Goal: Information Seeking & Learning: Learn about a topic

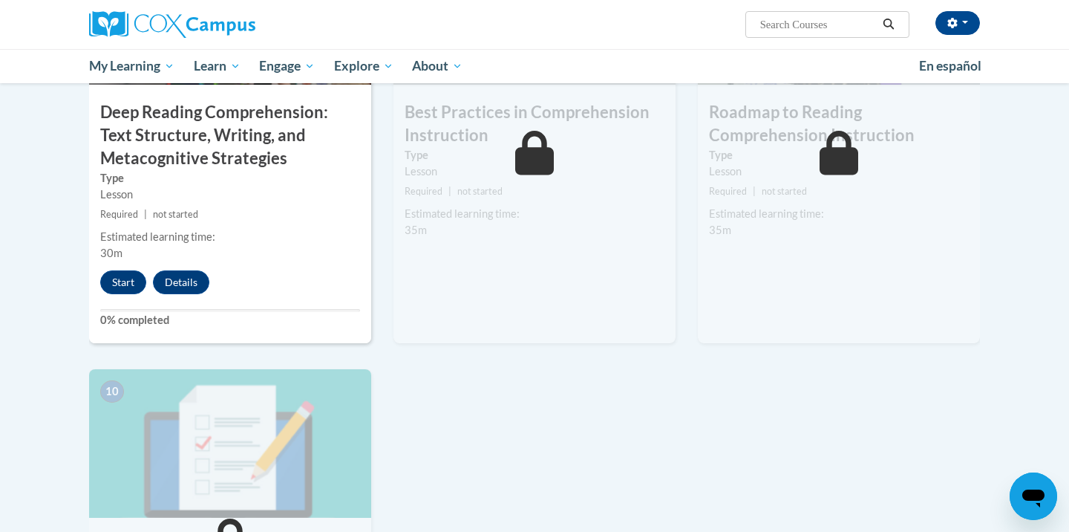
scroll to position [1277, 0]
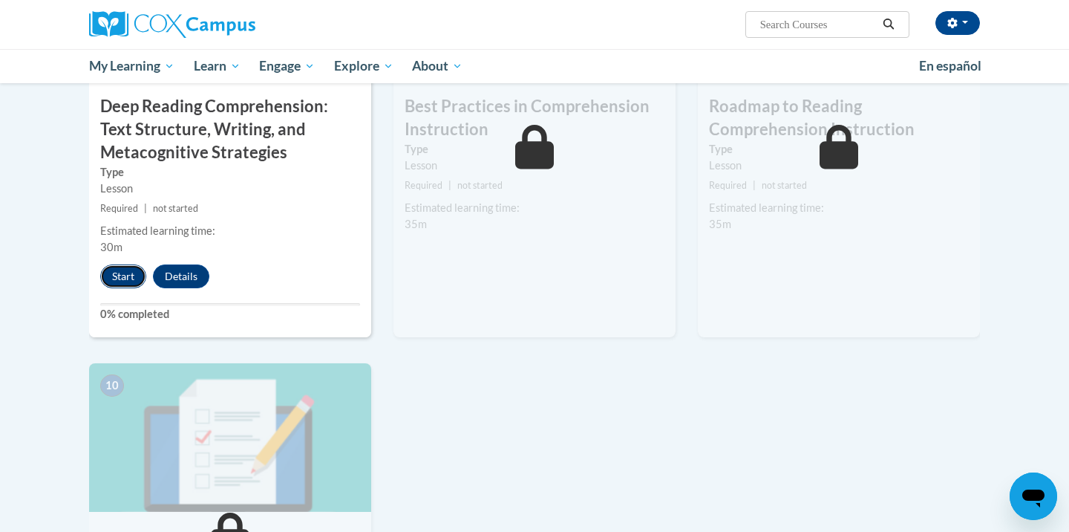
click at [120, 273] on button "Start" at bounding box center [123, 276] width 46 height 24
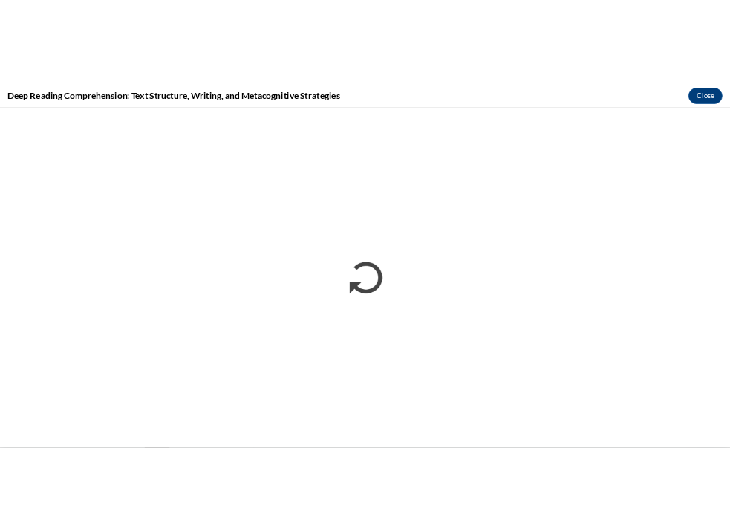
scroll to position [0, 0]
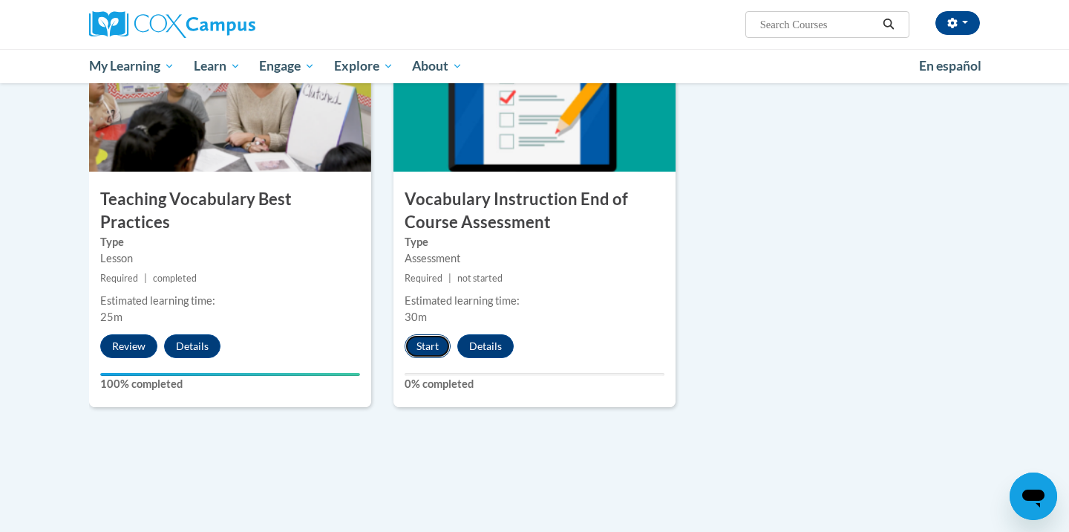
click at [436, 348] on button "Start" at bounding box center [428, 346] width 46 height 24
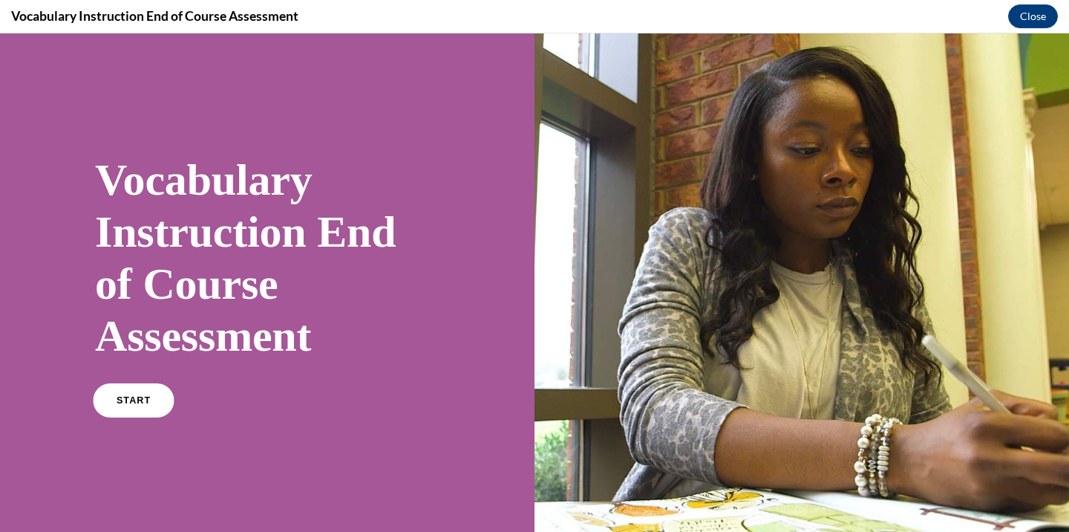
click at [149, 397] on link "START" at bounding box center [133, 400] width 81 height 34
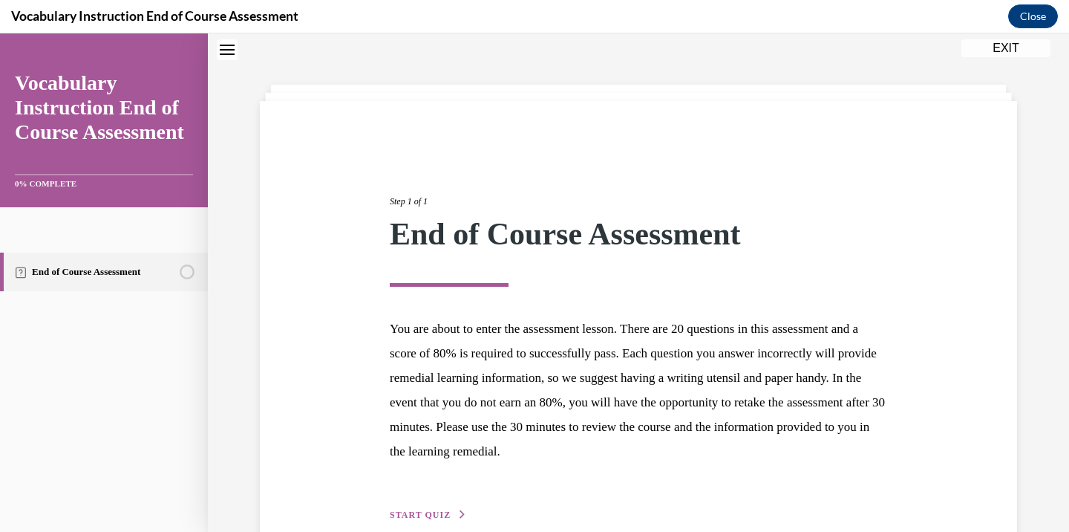
scroll to position [126, 0]
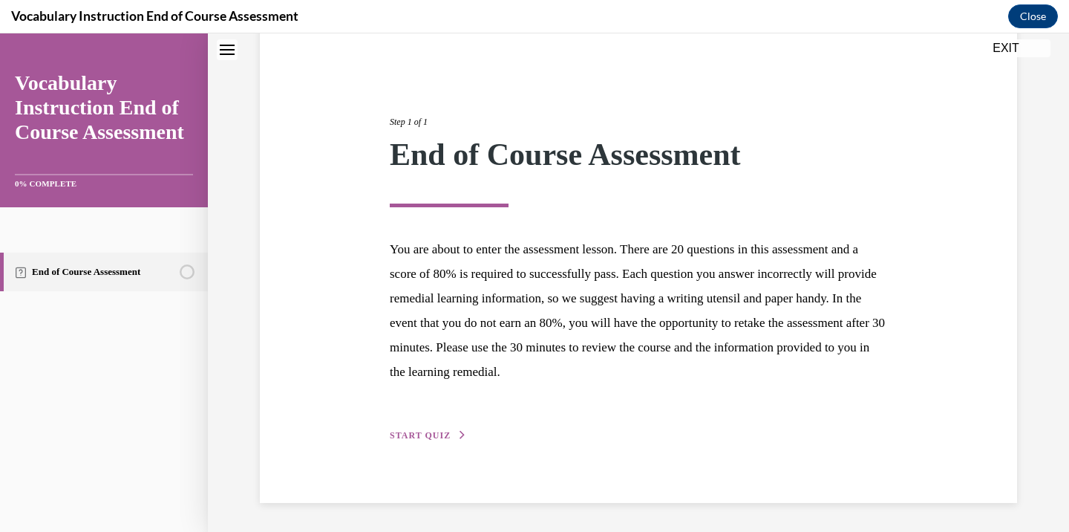
click at [430, 433] on span "START QUIZ" at bounding box center [420, 435] width 61 height 10
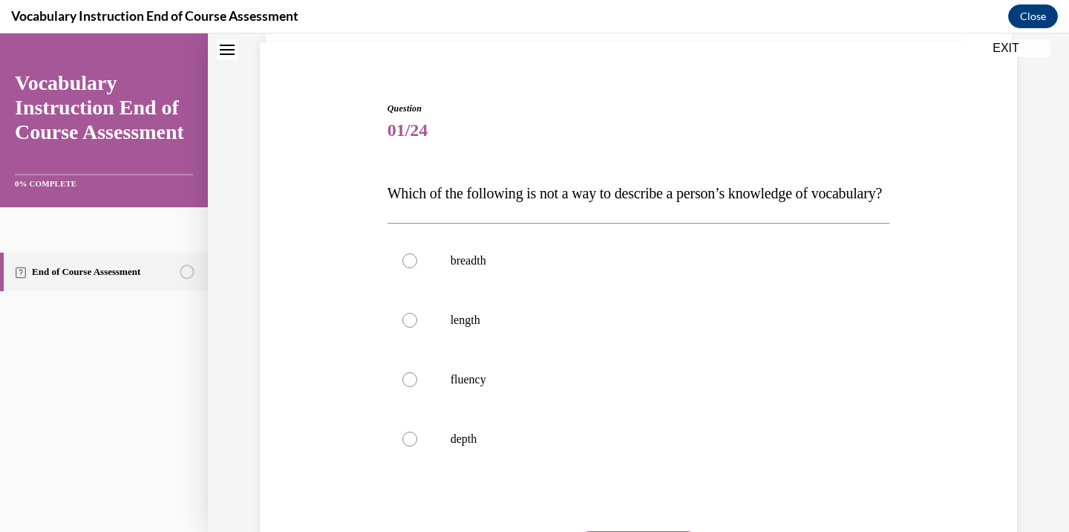
scroll to position [145, 0]
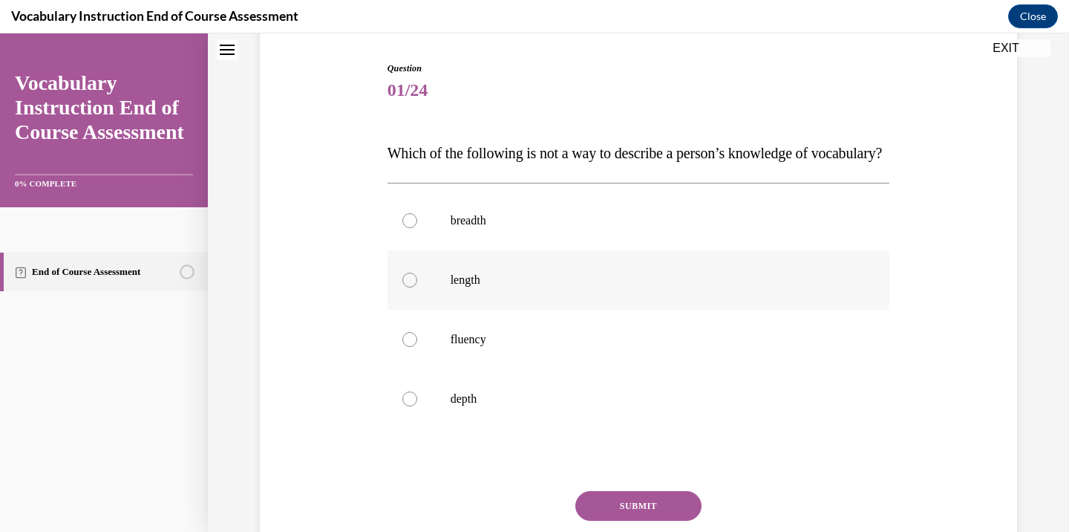
click at [472, 299] on label "length" at bounding box center [639, 279] width 503 height 59
click at [417, 287] on input "length" at bounding box center [410, 280] width 15 height 15
radio input "true"
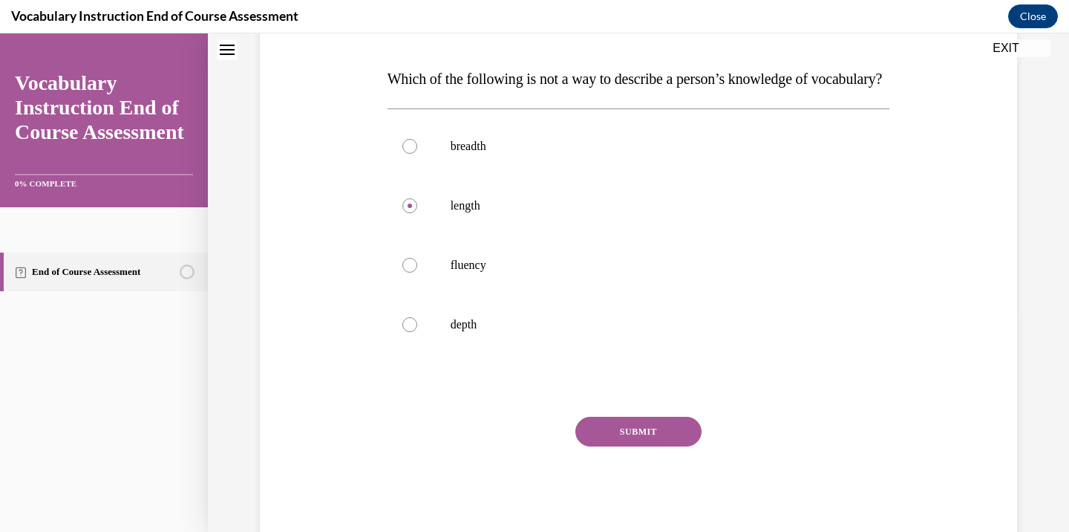
click at [666, 446] on button "SUBMIT" at bounding box center [639, 432] width 126 height 30
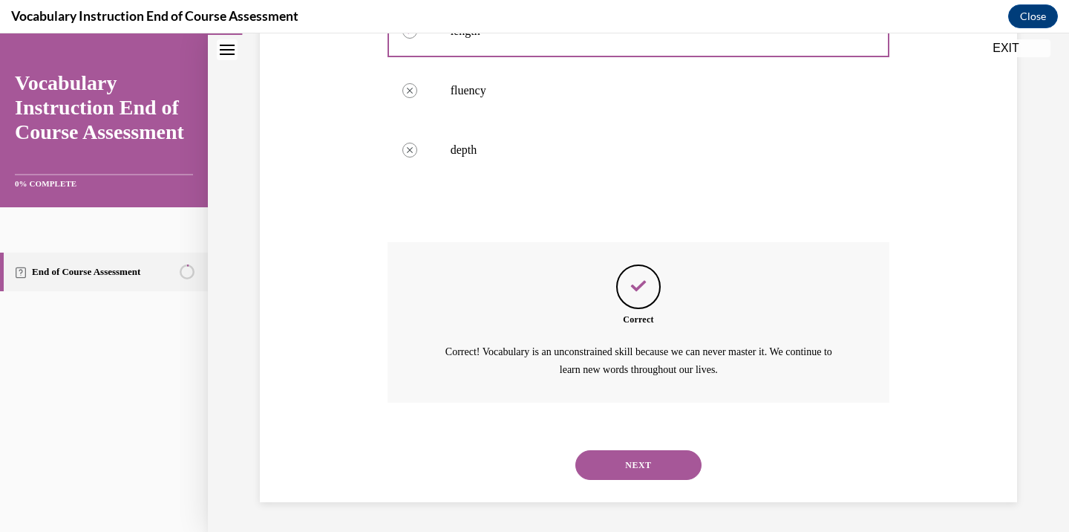
click at [639, 463] on button "NEXT" at bounding box center [639, 465] width 126 height 30
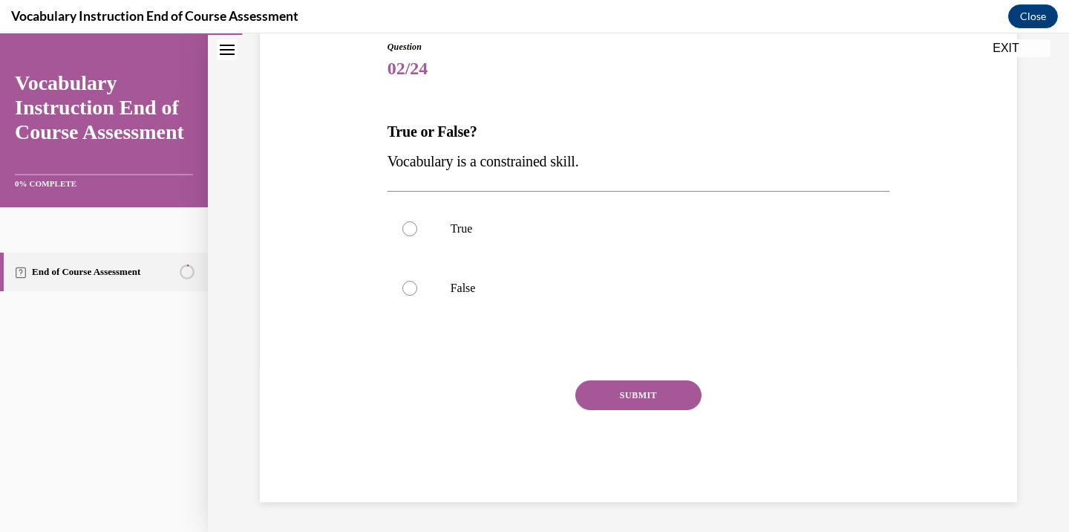
scroll to position [165, 0]
click at [440, 302] on label "False" at bounding box center [639, 289] width 503 height 59
click at [417, 297] on input "False" at bounding box center [410, 289] width 15 height 15
radio input "true"
click at [642, 400] on button "SUBMIT" at bounding box center [639, 397] width 126 height 30
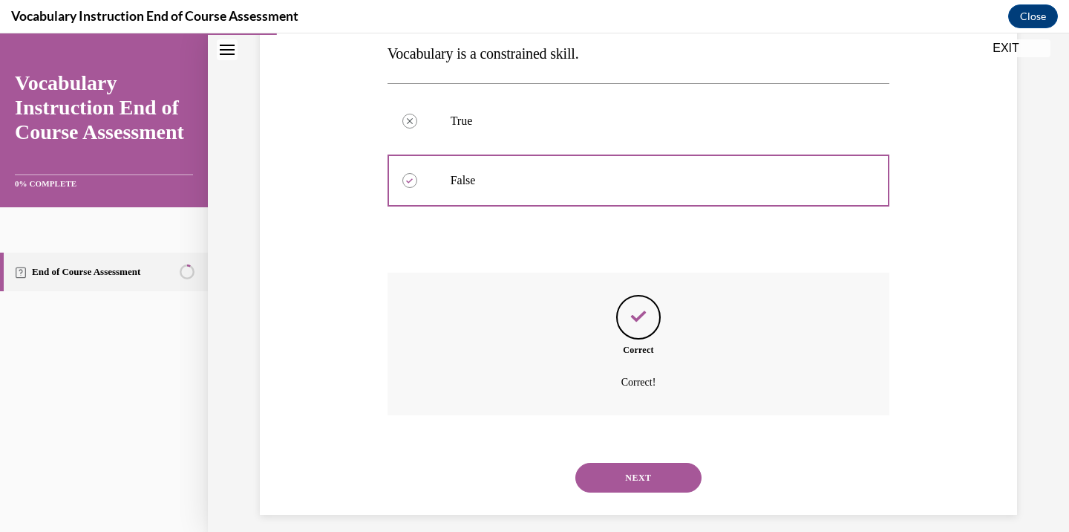
scroll to position [287, 0]
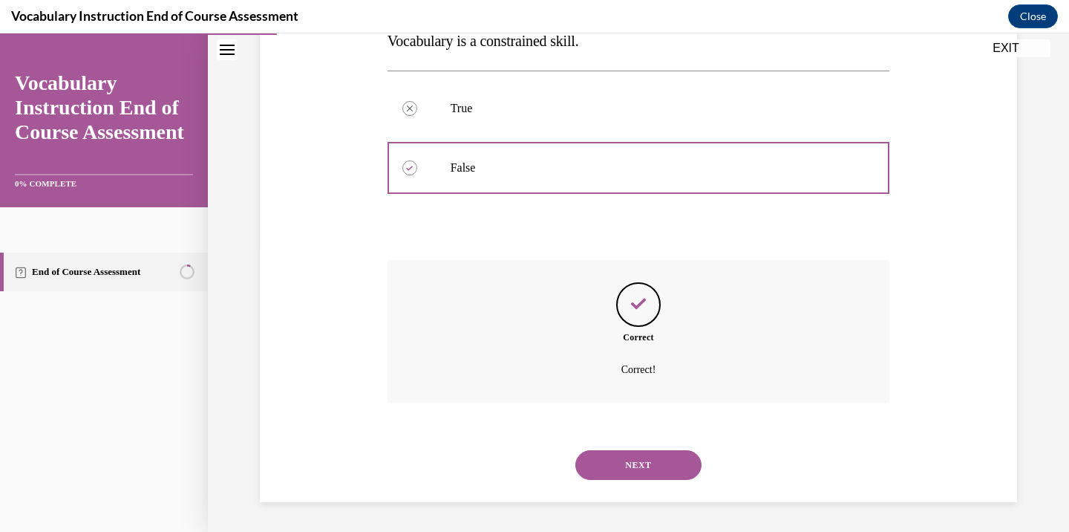
click at [627, 457] on button "NEXT" at bounding box center [639, 465] width 126 height 30
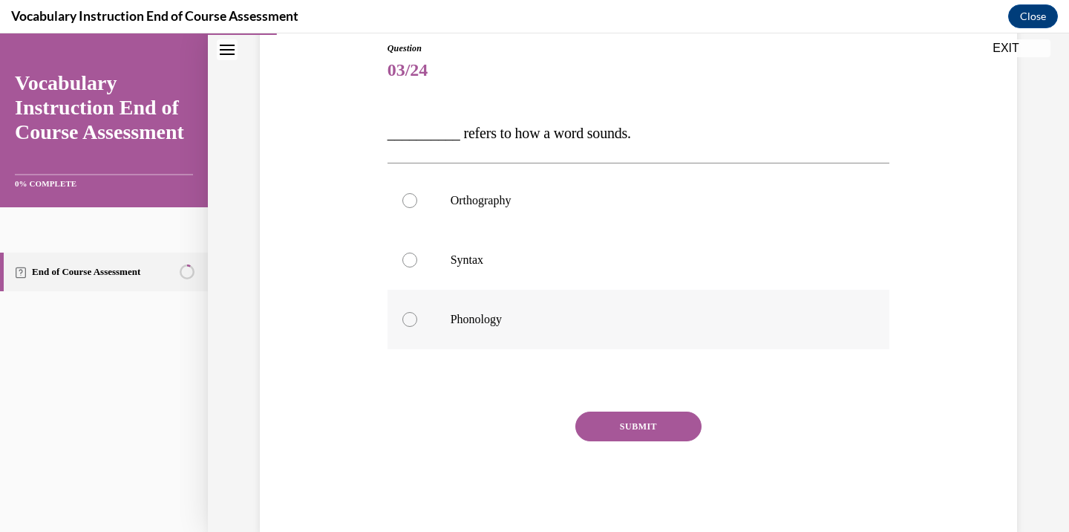
click at [501, 317] on p "Phonology" at bounding box center [652, 319] width 403 height 15
click at [417, 317] on input "Phonology" at bounding box center [410, 319] width 15 height 15
radio input "true"
click at [648, 417] on button "SUBMIT" at bounding box center [639, 426] width 126 height 30
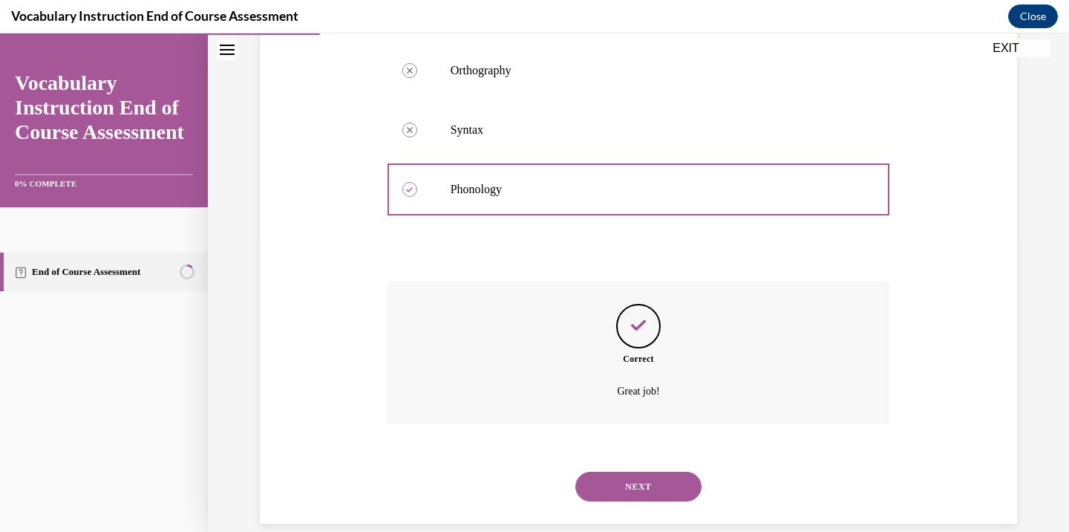
scroll to position [316, 0]
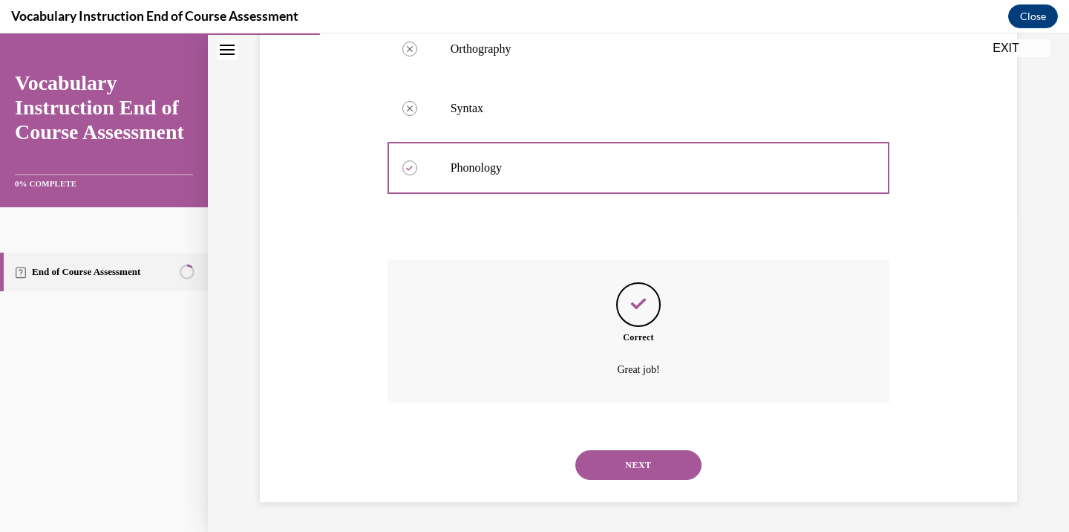
click at [646, 467] on button "NEXT" at bounding box center [639, 465] width 126 height 30
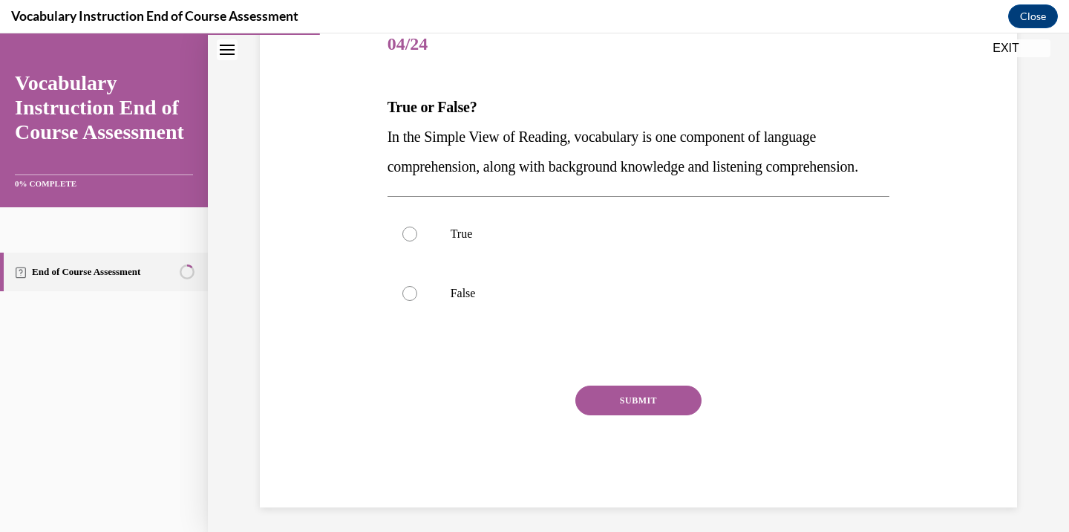
scroll to position [192, 0]
click at [573, 241] on p "True" at bounding box center [652, 233] width 403 height 15
click at [417, 241] on input "True" at bounding box center [410, 233] width 15 height 15
radio input "true"
click at [635, 414] on button "SUBMIT" at bounding box center [639, 400] width 126 height 30
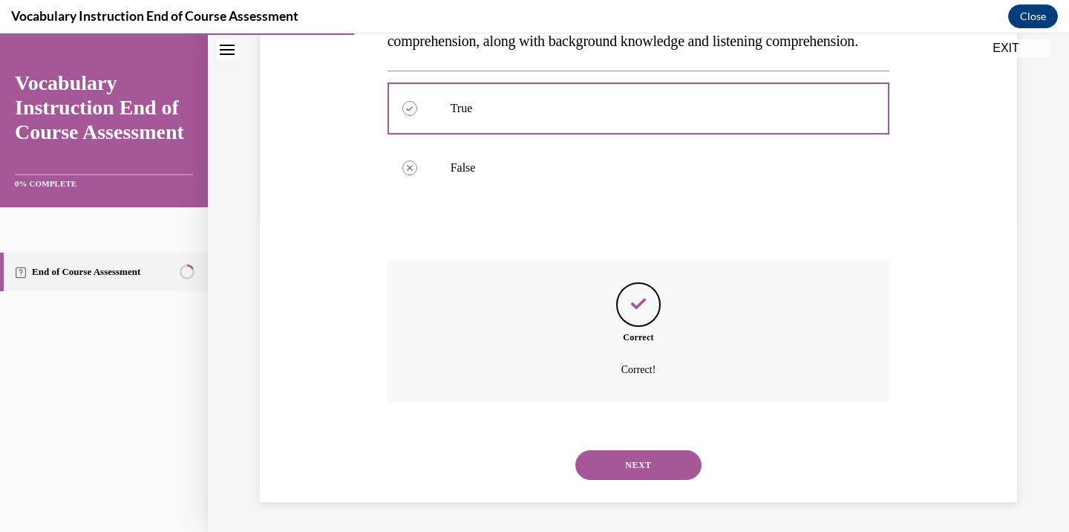
scroll to position [346, 0]
click at [657, 462] on button "NEXT" at bounding box center [639, 465] width 126 height 30
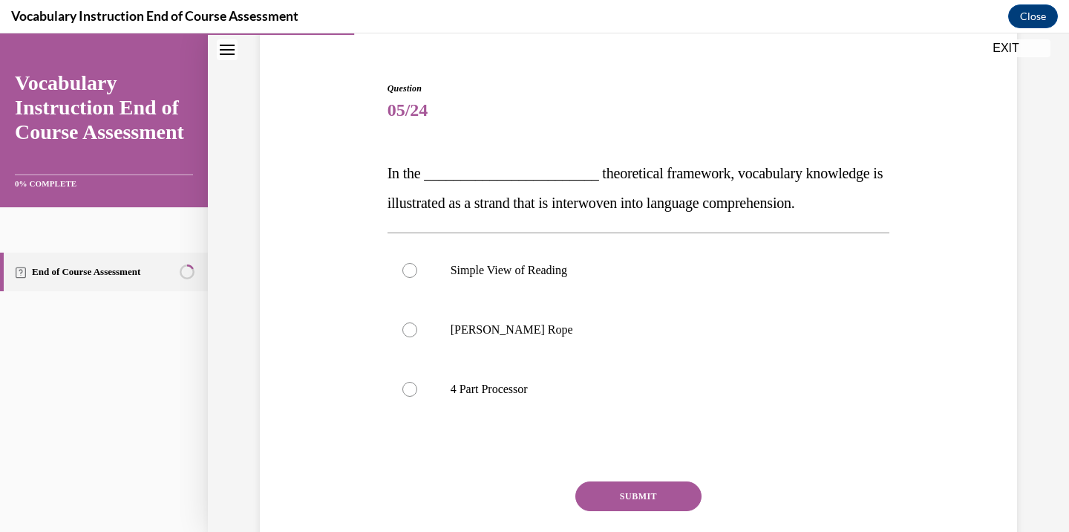
scroll to position [124, 0]
click at [557, 342] on label "[PERSON_NAME] Rope" at bounding box center [639, 330] width 503 height 59
click at [417, 338] on input "[PERSON_NAME] Rope" at bounding box center [410, 330] width 15 height 15
radio input "true"
click at [634, 490] on button "SUBMIT" at bounding box center [639, 497] width 126 height 30
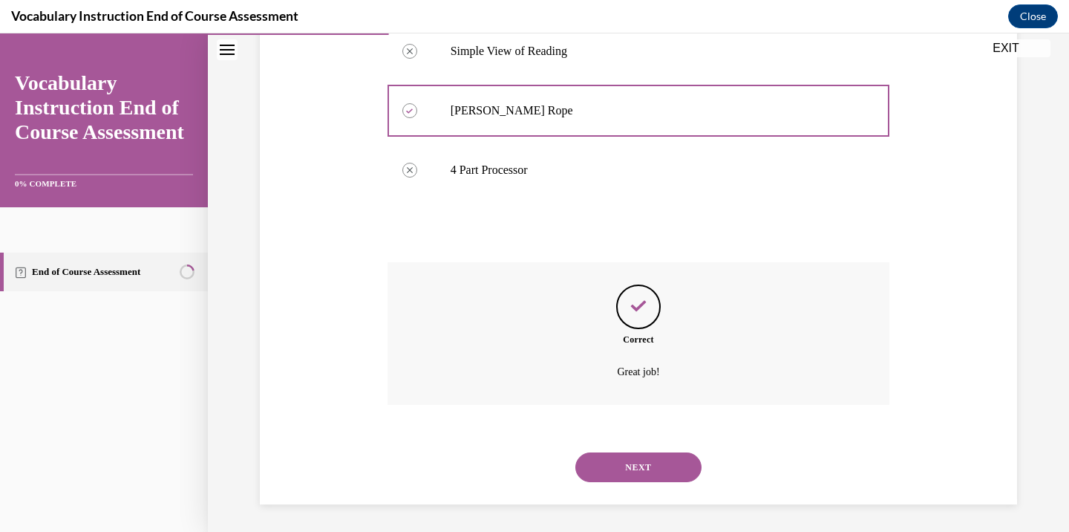
scroll to position [346, 0]
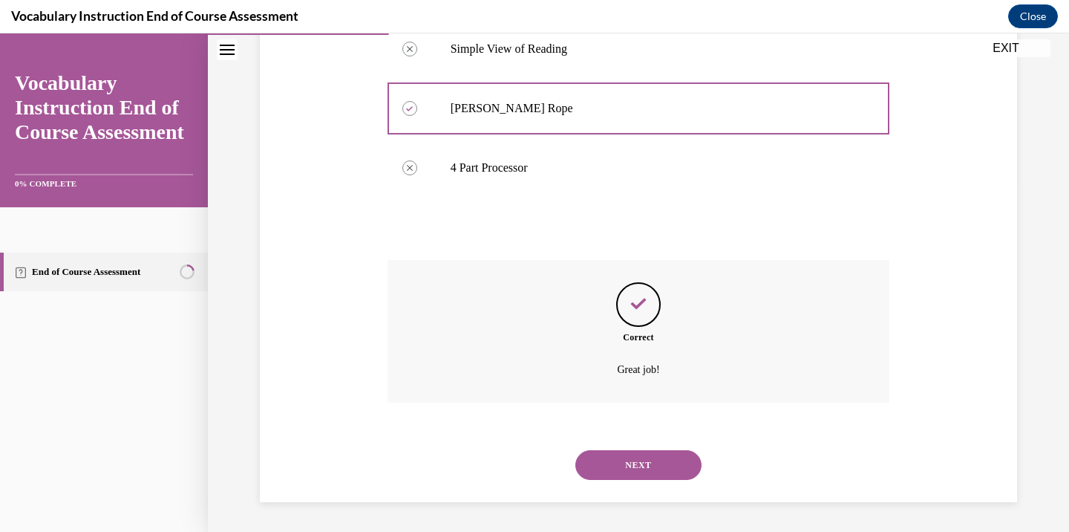
click at [651, 475] on button "NEXT" at bounding box center [639, 465] width 126 height 30
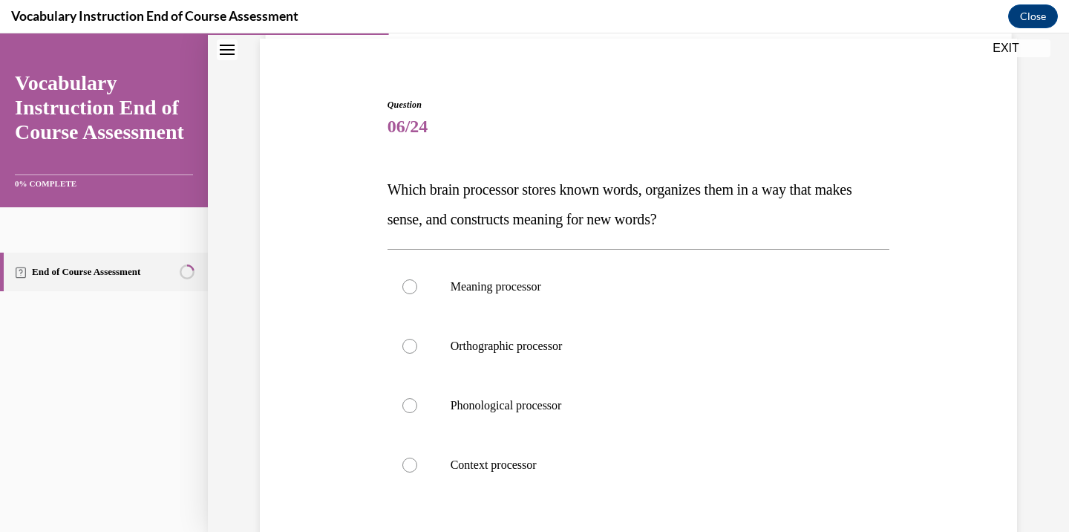
scroll to position [117, 0]
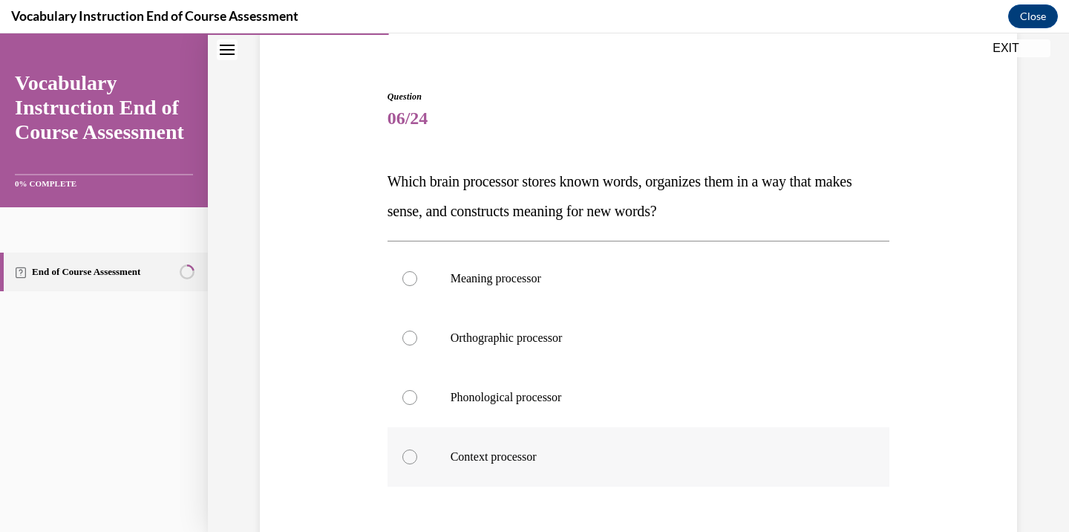
click at [501, 455] on p "Context processor" at bounding box center [652, 456] width 403 height 15
click at [417, 455] on input "Context processor" at bounding box center [410, 456] width 15 height 15
radio input "true"
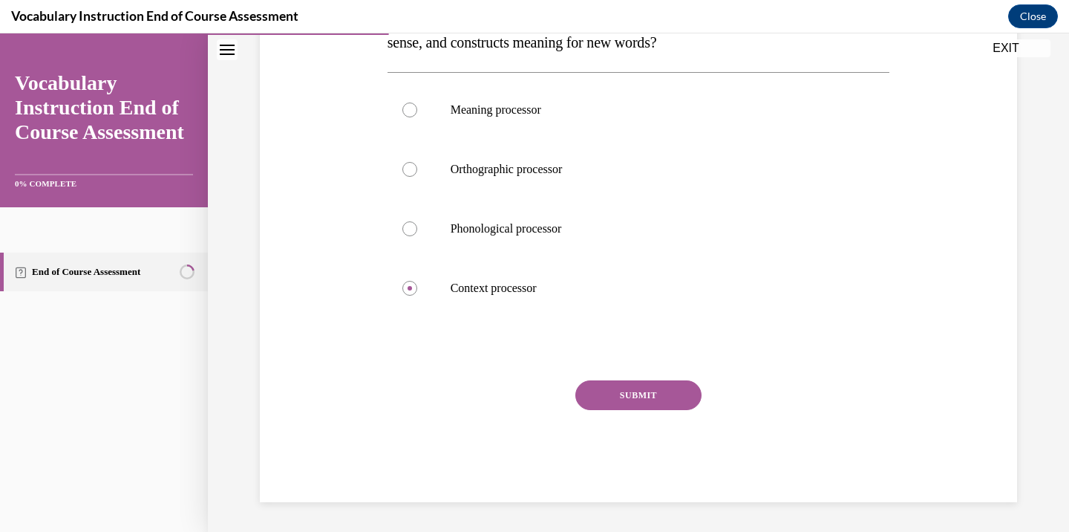
click at [634, 393] on button "SUBMIT" at bounding box center [639, 395] width 126 height 30
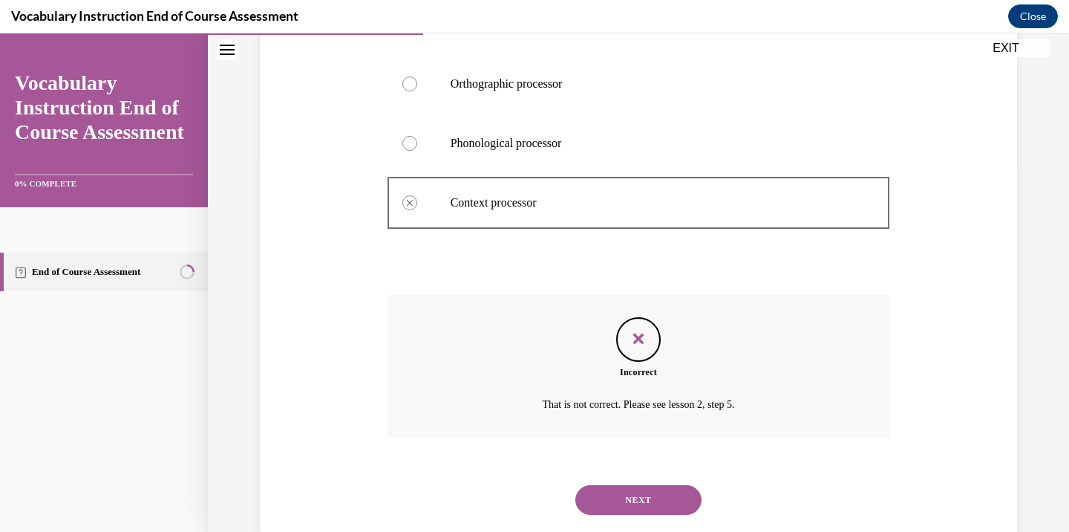
scroll to position [406, 0]
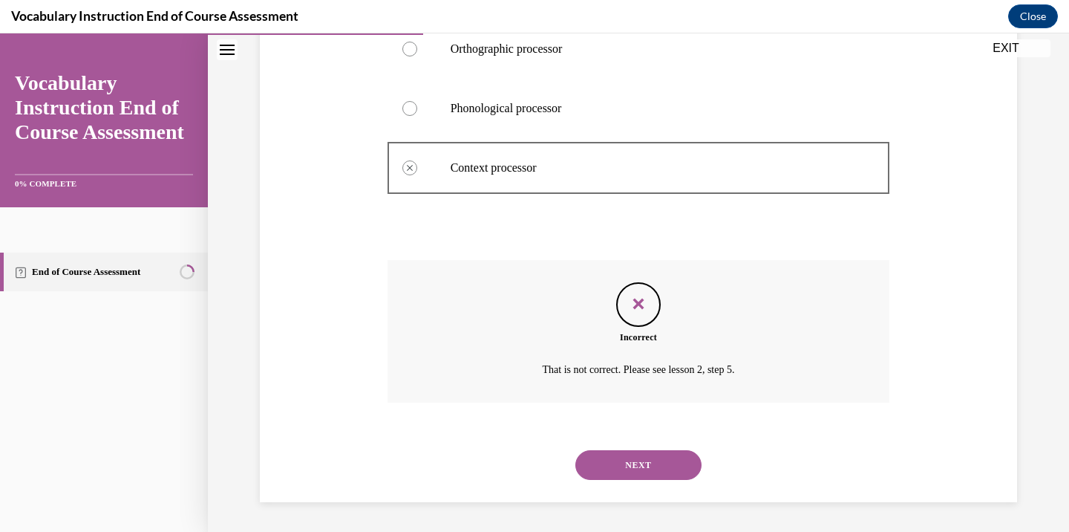
click at [662, 466] on button "NEXT" at bounding box center [639, 465] width 126 height 30
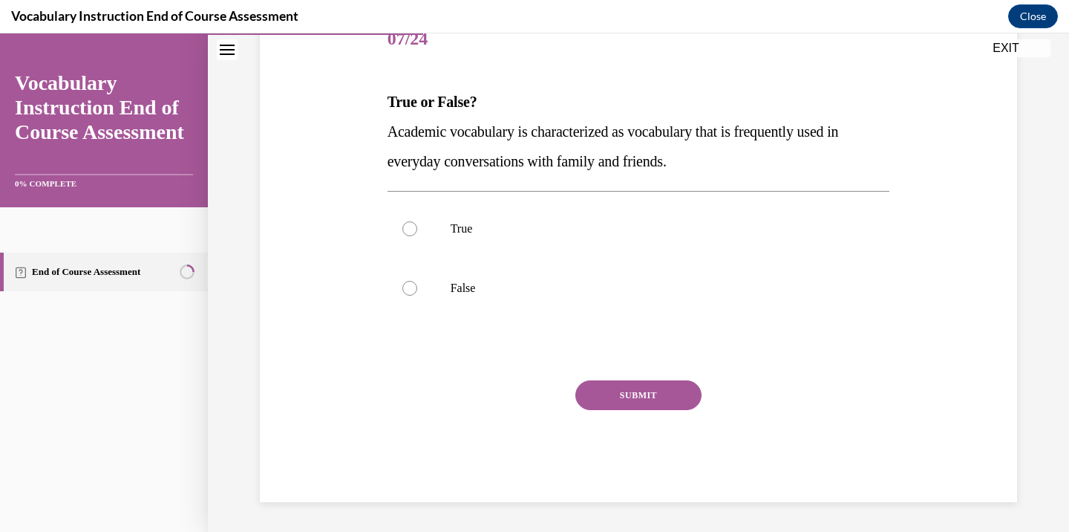
scroll to position [165, 0]
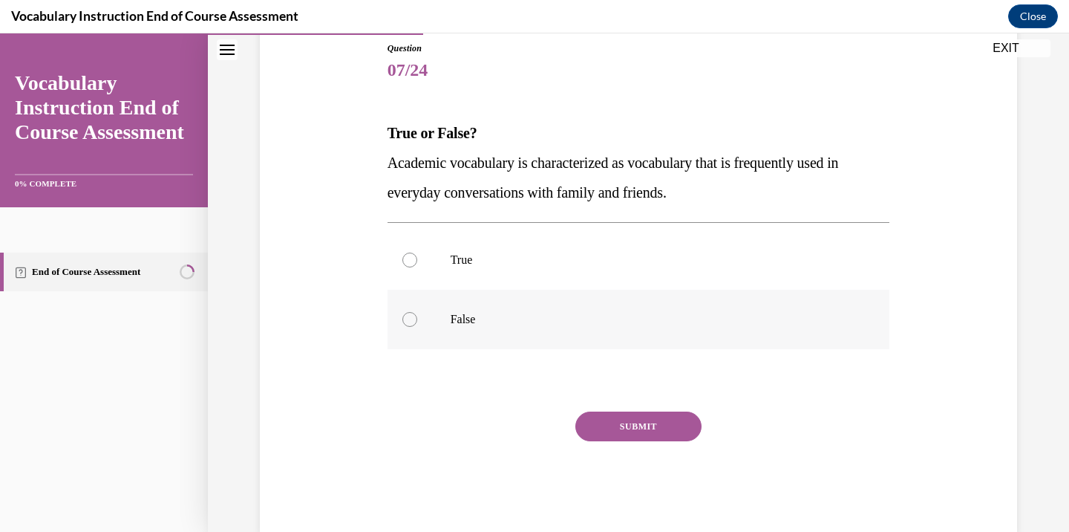
click at [474, 333] on label "False" at bounding box center [639, 319] width 503 height 59
click at [417, 327] on input "False" at bounding box center [410, 319] width 15 height 15
radio input "true"
click at [679, 434] on button "SUBMIT" at bounding box center [639, 426] width 126 height 30
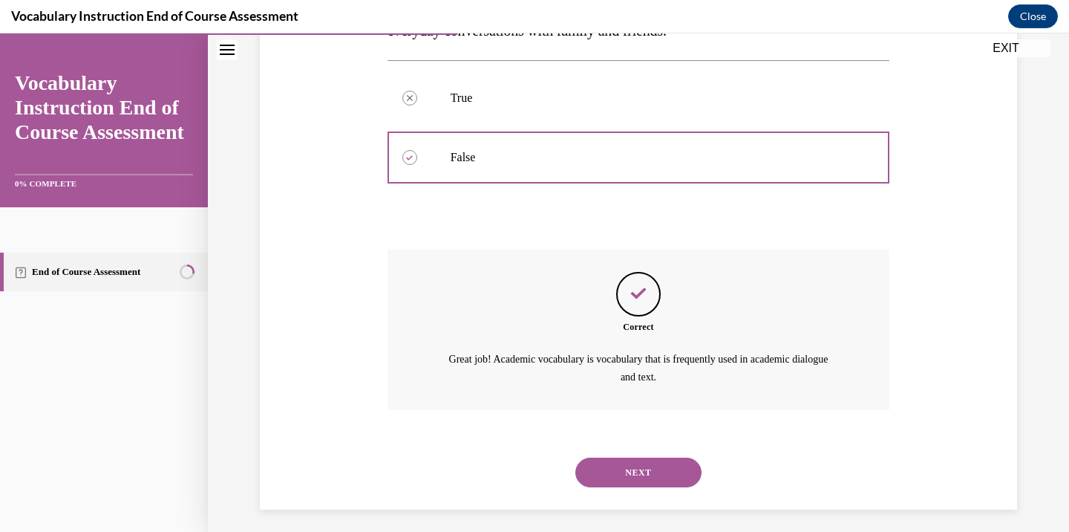
scroll to position [333, 0]
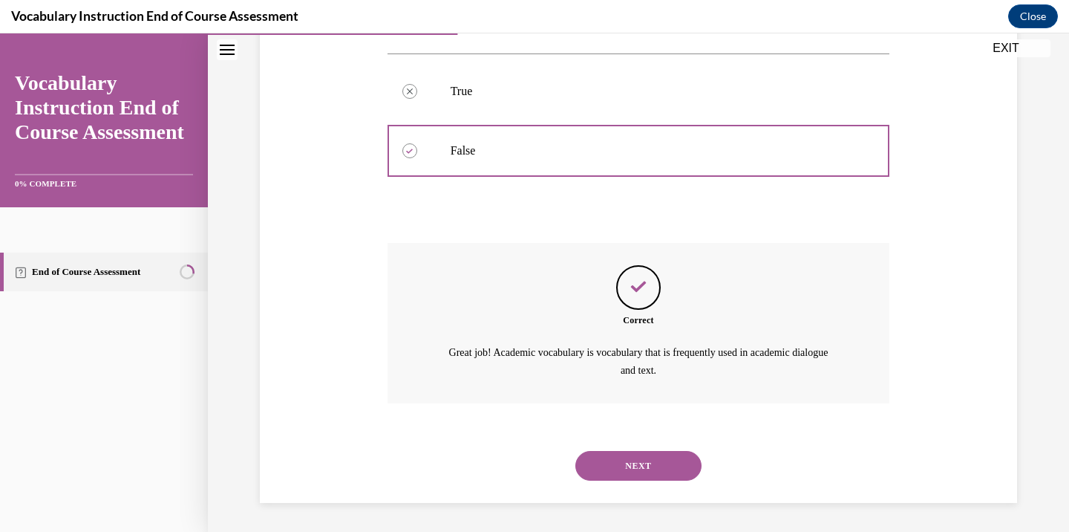
click at [639, 462] on button "NEXT" at bounding box center [639, 466] width 126 height 30
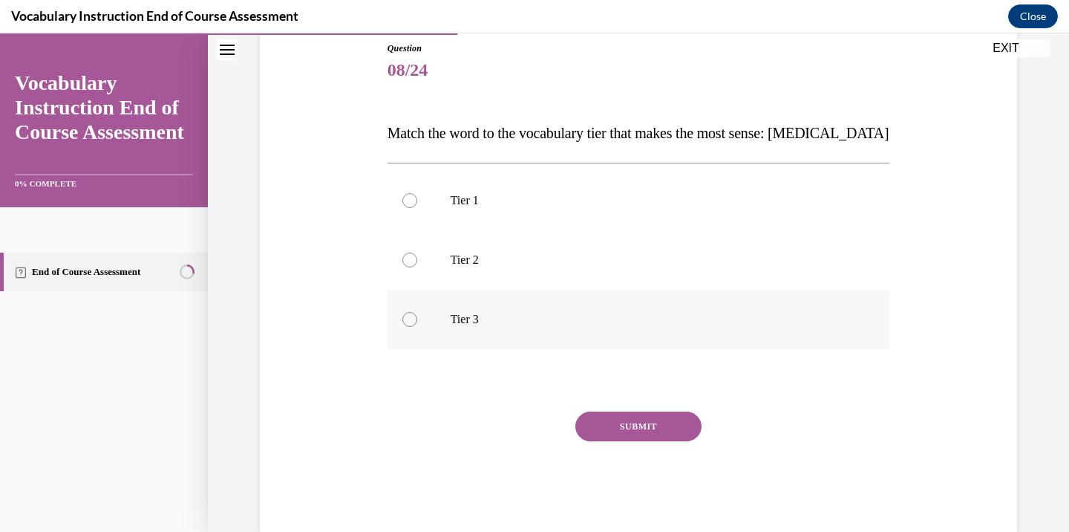
click at [524, 326] on p "Tier 3" at bounding box center [652, 319] width 403 height 15
click at [417, 326] on input "Tier 3" at bounding box center [410, 319] width 15 height 15
radio input "true"
click at [654, 426] on button "SUBMIT" at bounding box center [639, 426] width 126 height 30
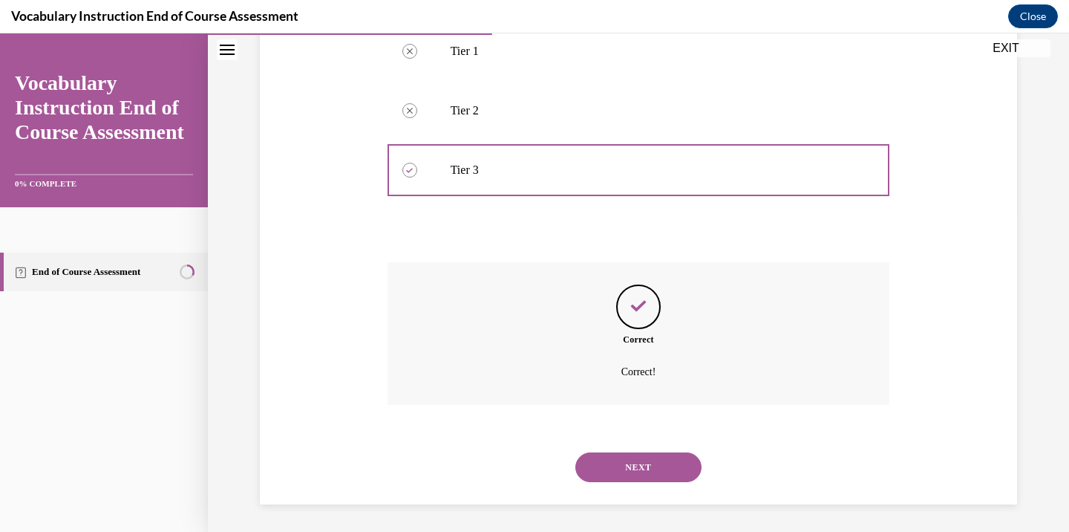
scroll to position [316, 0]
click at [661, 468] on button "NEXT" at bounding box center [639, 465] width 126 height 30
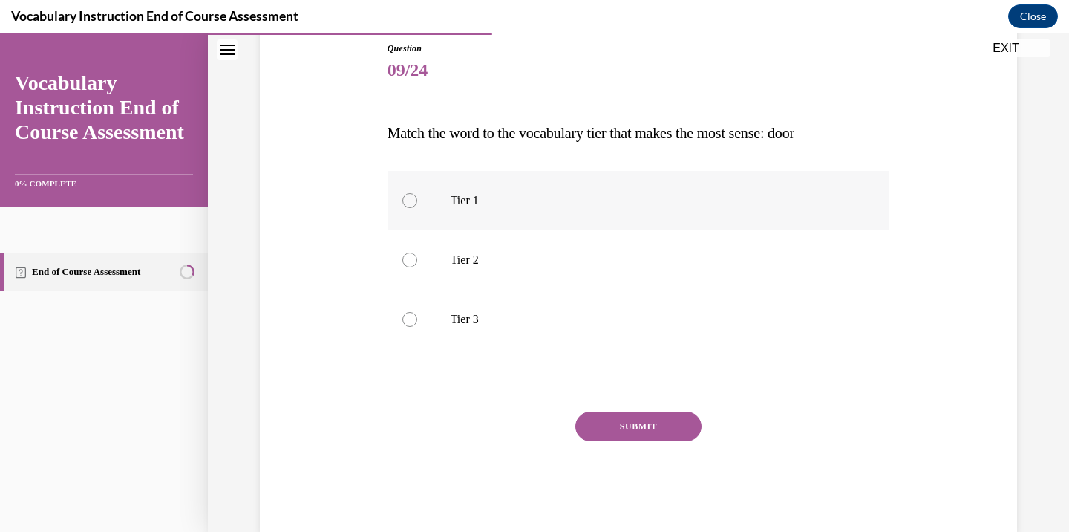
click at [524, 203] on p "Tier 1" at bounding box center [652, 200] width 403 height 15
click at [417, 203] on input "Tier 1" at bounding box center [410, 200] width 15 height 15
radio input "true"
click at [665, 420] on button "SUBMIT" at bounding box center [639, 426] width 126 height 30
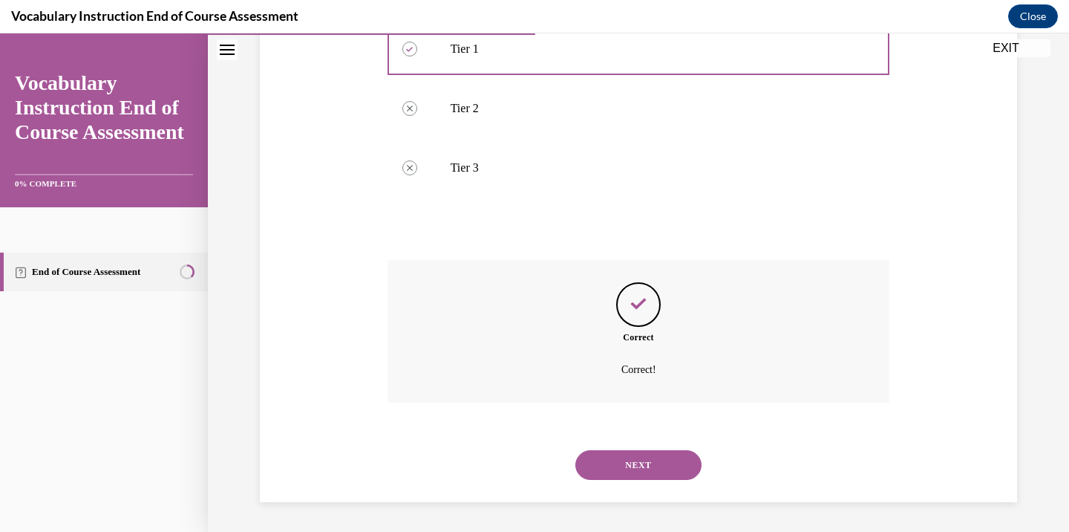
click at [656, 475] on button "NEXT" at bounding box center [639, 465] width 126 height 30
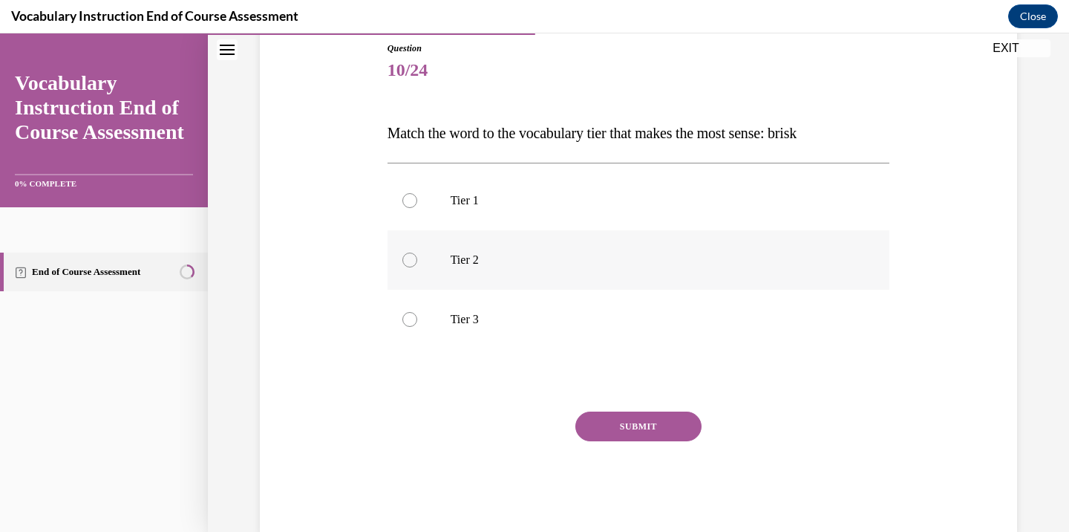
click at [405, 280] on label "Tier 2" at bounding box center [639, 259] width 503 height 59
click at [405, 267] on input "Tier 2" at bounding box center [410, 260] width 15 height 15
radio input "true"
click at [665, 421] on button "SUBMIT" at bounding box center [639, 426] width 126 height 30
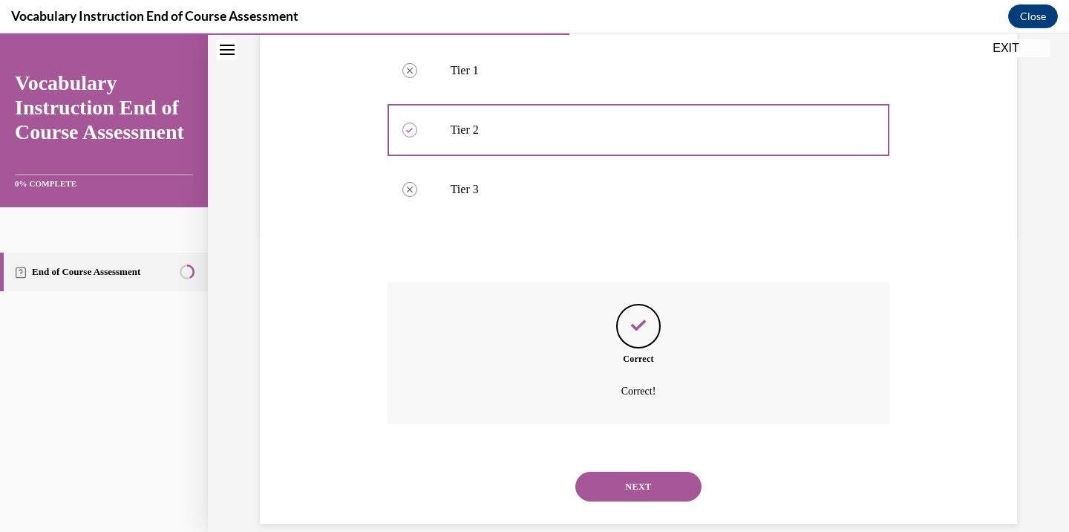
scroll to position [316, 0]
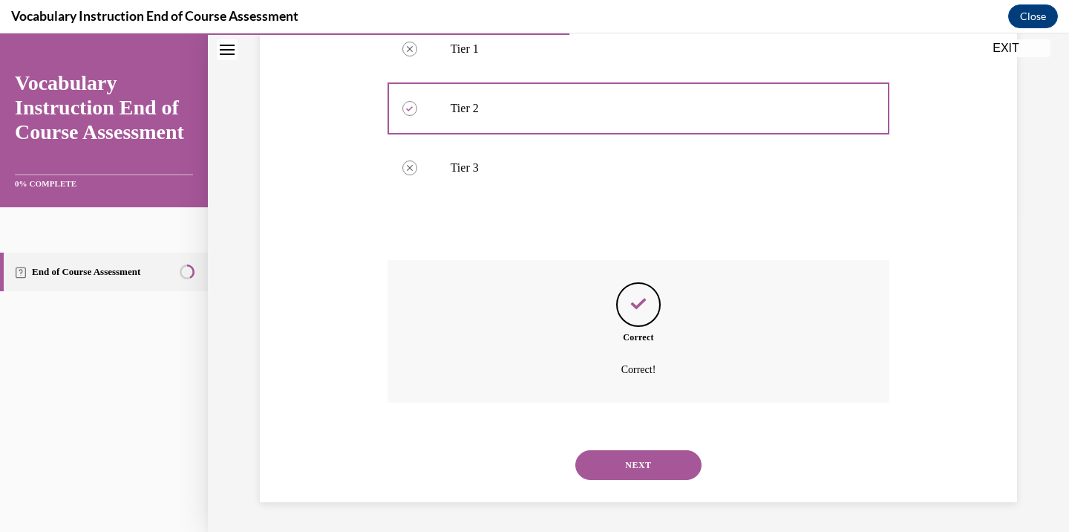
click at [659, 462] on button "NEXT" at bounding box center [639, 465] width 126 height 30
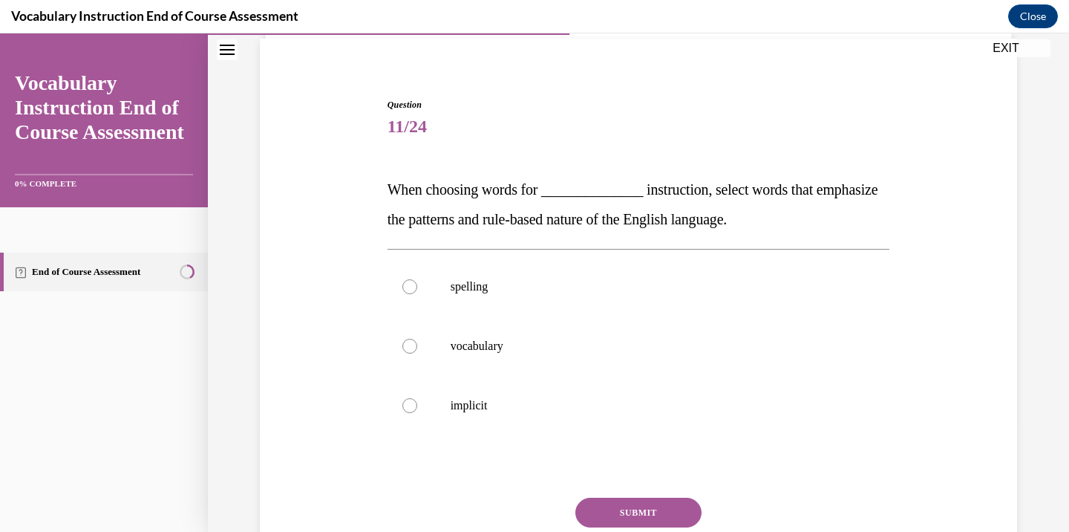
scroll to position [105, 0]
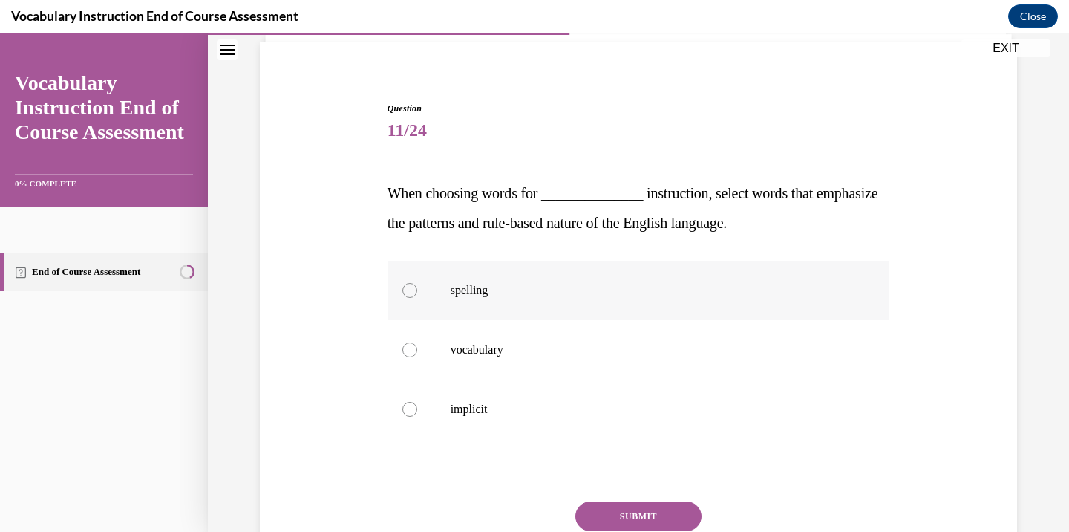
click at [500, 293] on p "spelling" at bounding box center [652, 290] width 403 height 15
click at [417, 293] on input "spelling" at bounding box center [410, 290] width 15 height 15
radio input "true"
click at [631, 511] on button "SUBMIT" at bounding box center [639, 516] width 126 height 30
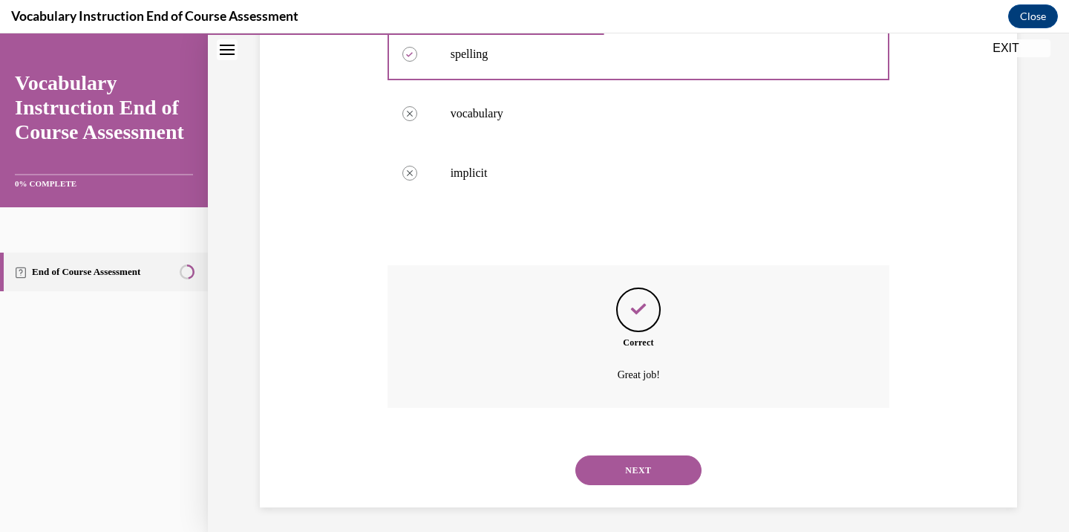
scroll to position [346, 0]
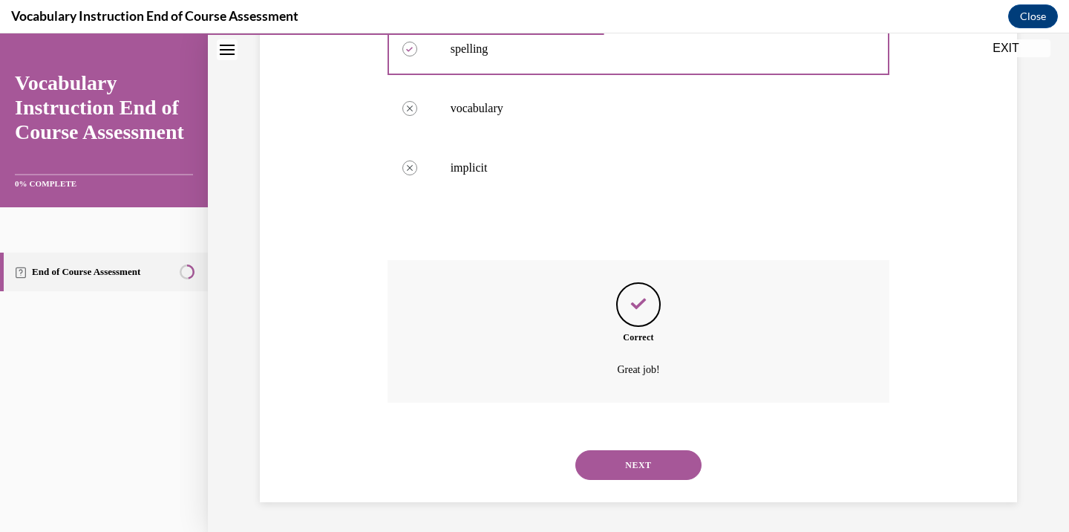
click at [672, 456] on button "NEXT" at bounding box center [639, 465] width 126 height 30
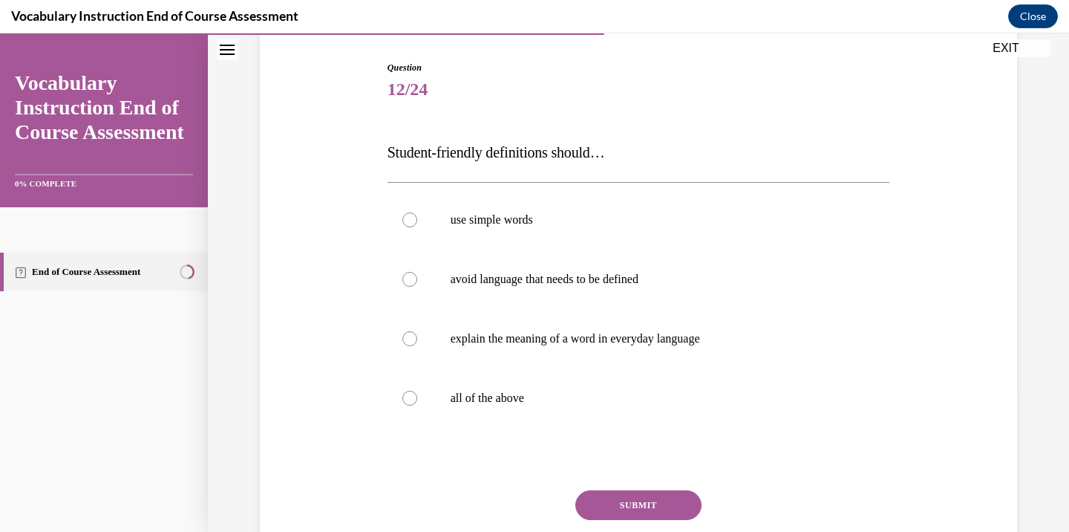
scroll to position [143, 0]
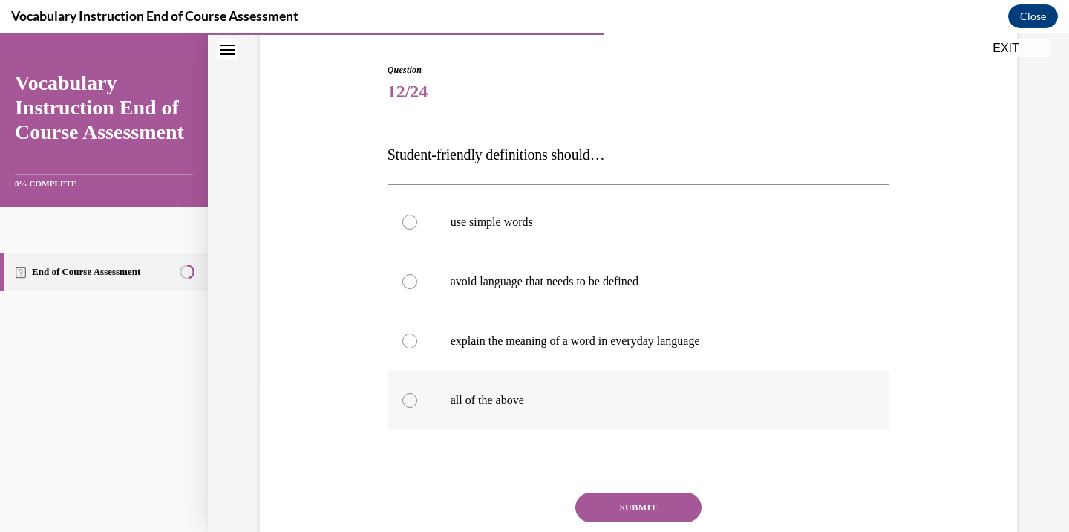
click at [487, 387] on label "all of the above" at bounding box center [639, 400] width 503 height 59
click at [417, 393] on input "all of the above" at bounding box center [410, 400] width 15 height 15
radio input "true"
click at [682, 512] on button "SUBMIT" at bounding box center [639, 507] width 126 height 30
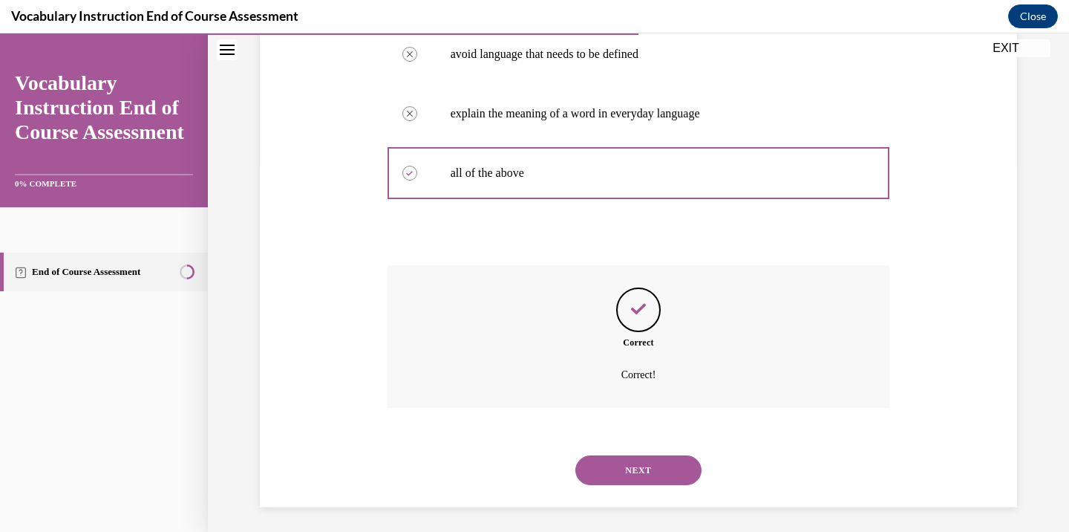
scroll to position [376, 0]
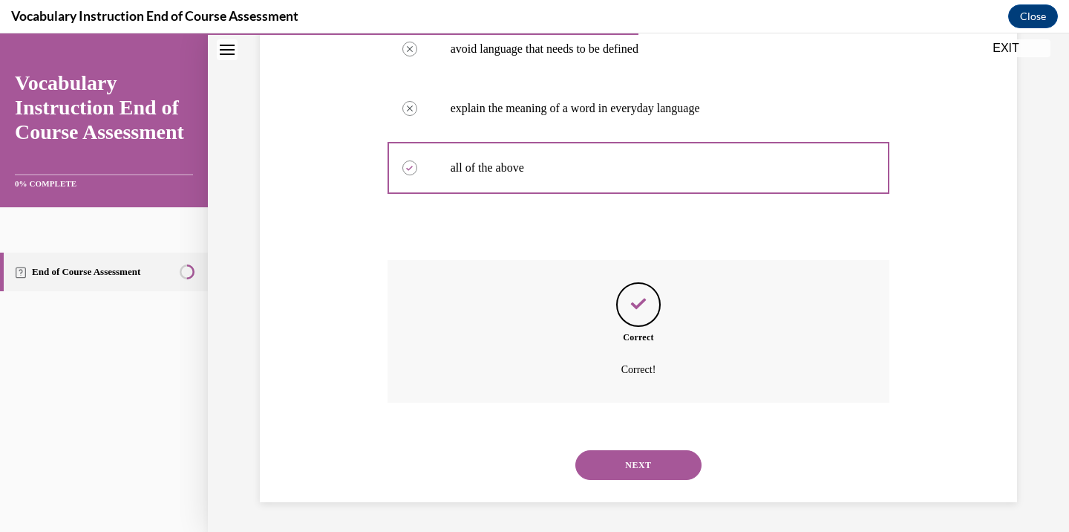
click at [639, 463] on button "NEXT" at bounding box center [639, 465] width 126 height 30
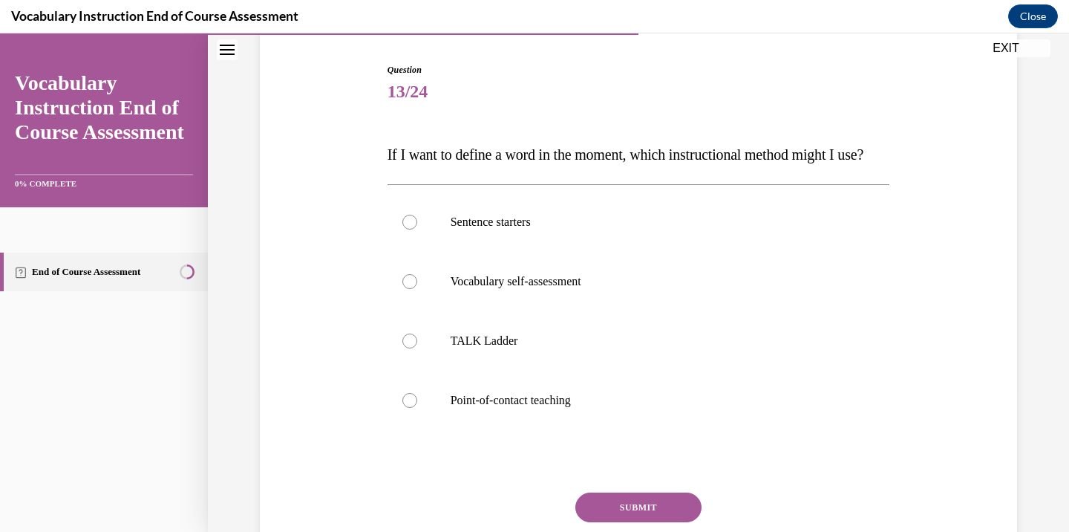
scroll to position [140, 0]
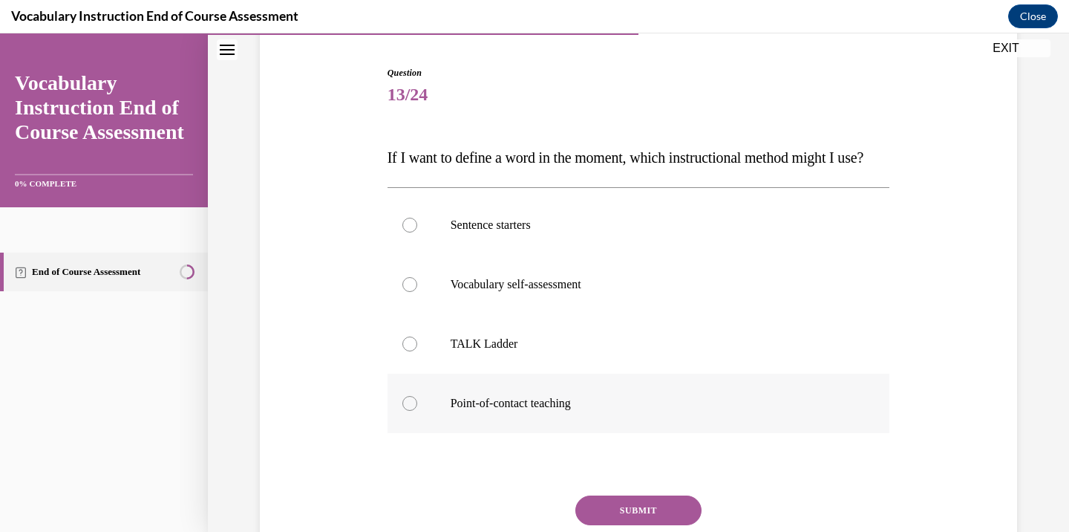
click at [500, 411] on p "Point-of-contact teaching" at bounding box center [652, 403] width 403 height 15
click at [417, 411] on input "Point-of-contact teaching" at bounding box center [410, 403] width 15 height 15
radio input "true"
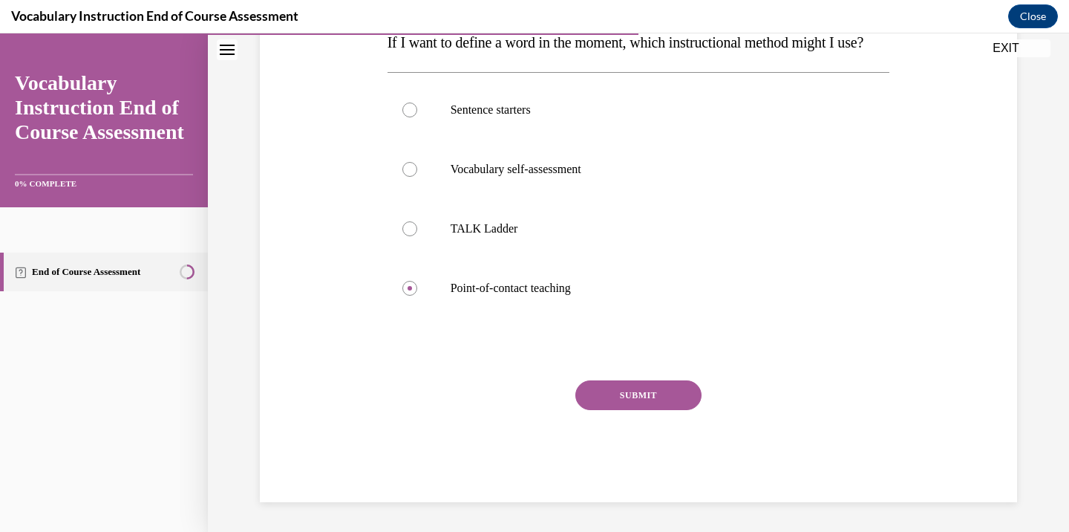
click at [676, 397] on button "SUBMIT" at bounding box center [639, 395] width 126 height 30
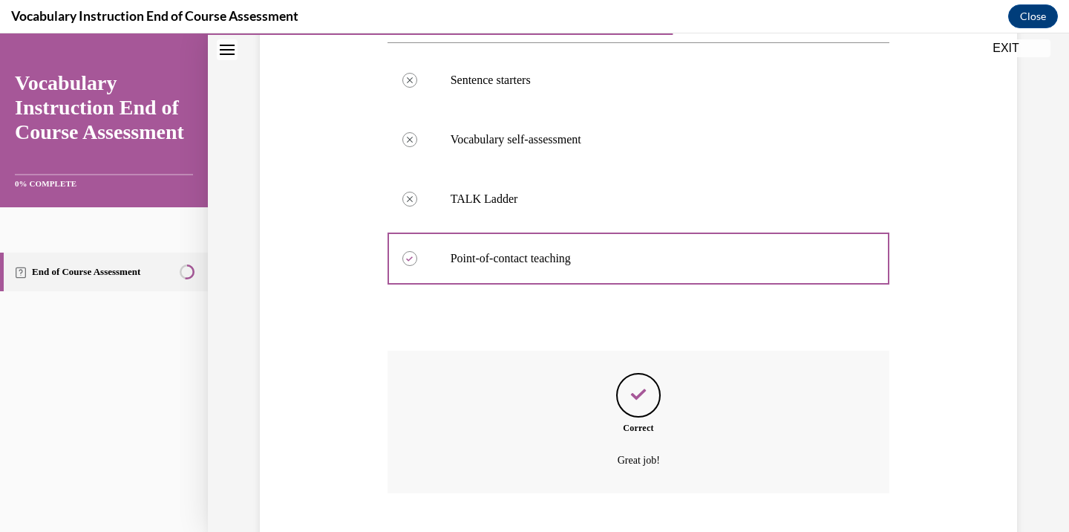
scroll to position [406, 0]
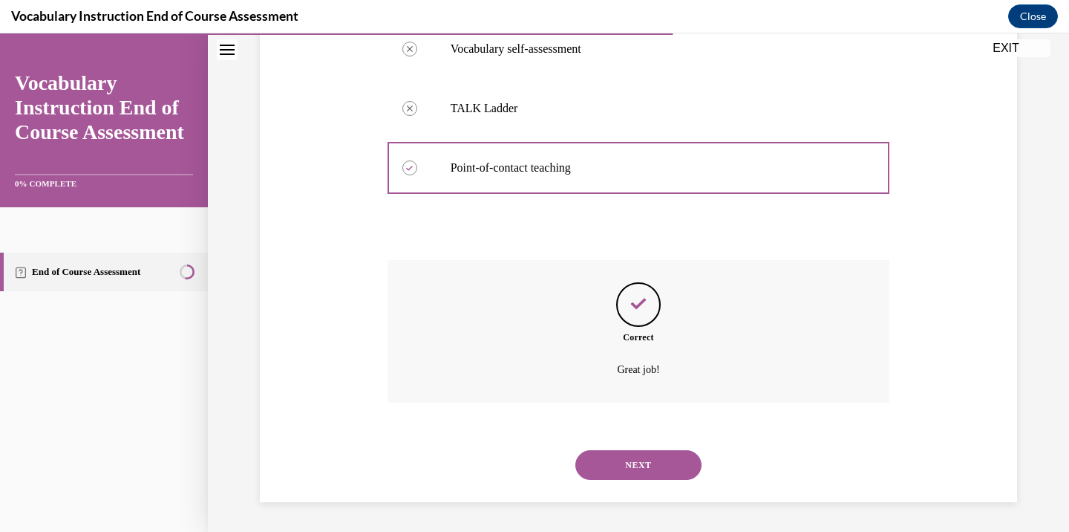
click at [643, 463] on button "NEXT" at bounding box center [639, 465] width 126 height 30
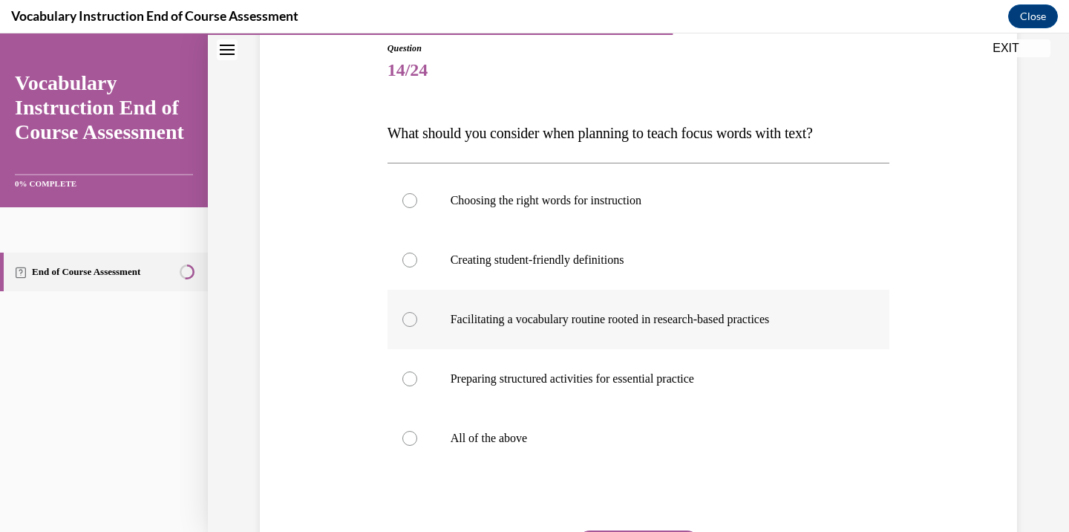
scroll to position [166, 0]
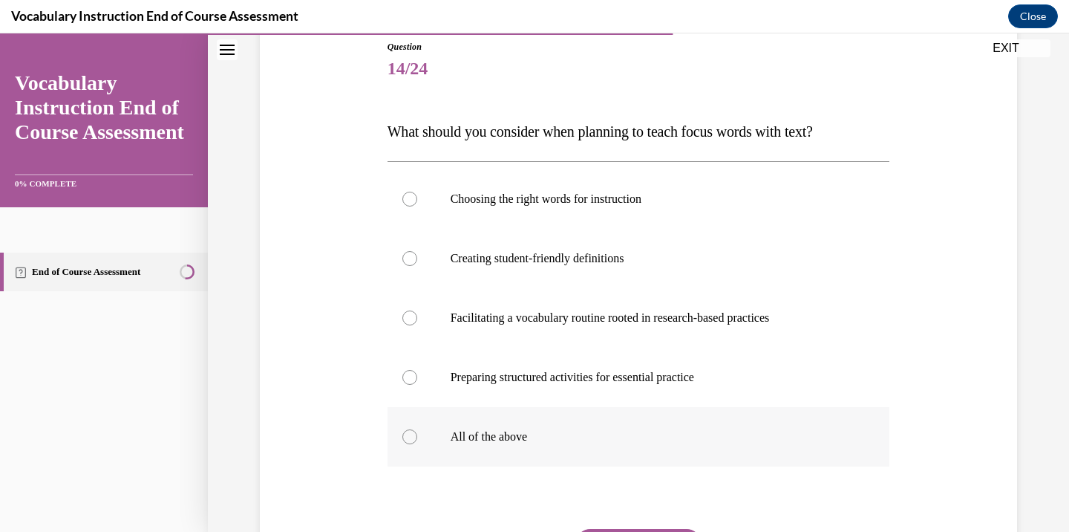
click at [466, 443] on p "All of the above" at bounding box center [652, 436] width 403 height 15
click at [417, 443] on input "All of the above" at bounding box center [410, 436] width 15 height 15
radio input "true"
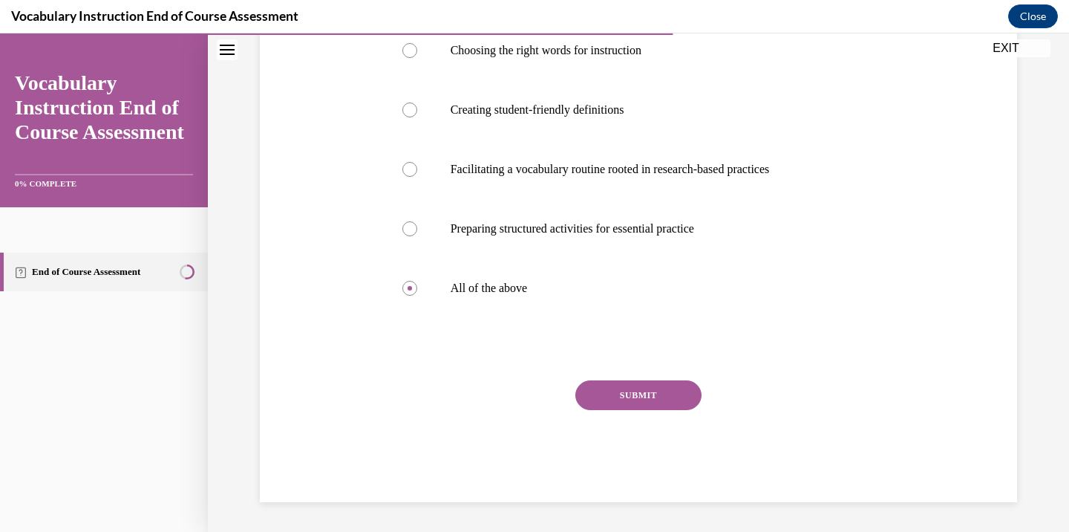
click at [642, 391] on button "SUBMIT" at bounding box center [639, 395] width 126 height 30
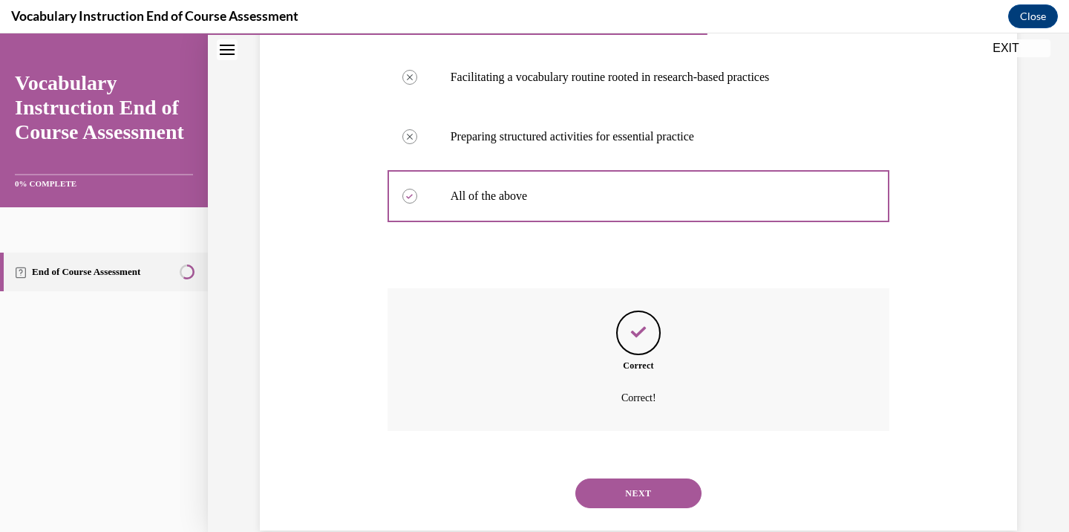
scroll to position [435, 0]
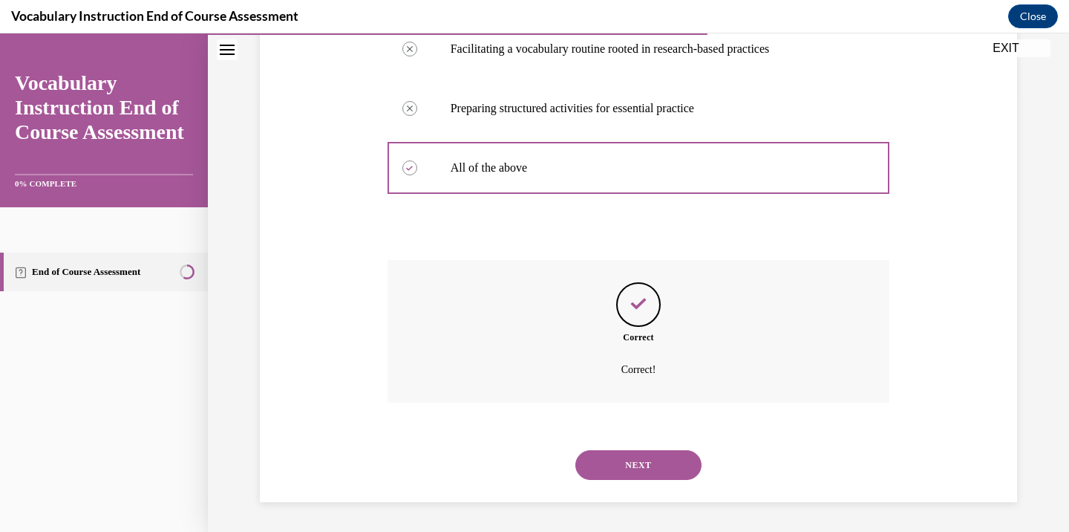
click at [662, 462] on button "NEXT" at bounding box center [639, 465] width 126 height 30
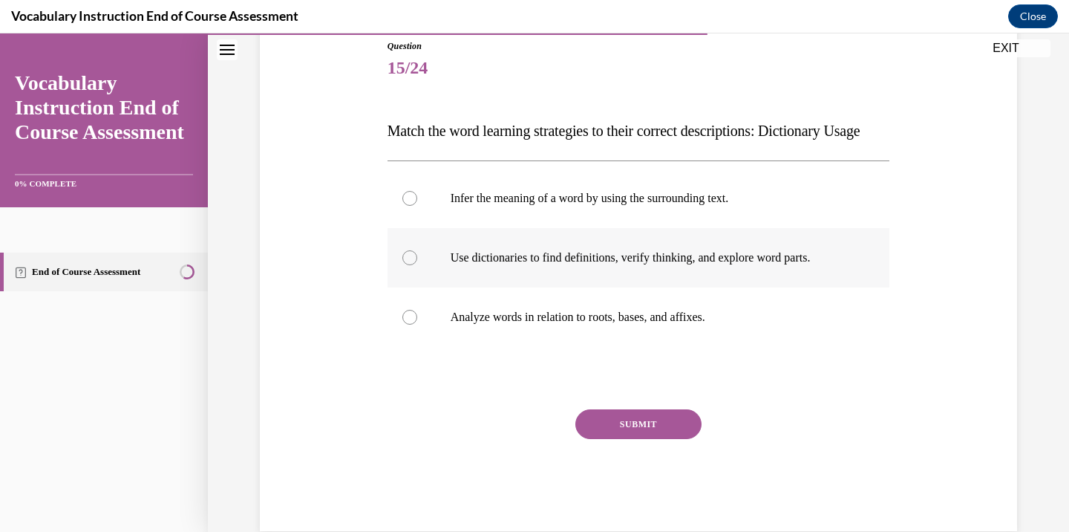
scroll to position [152, 0]
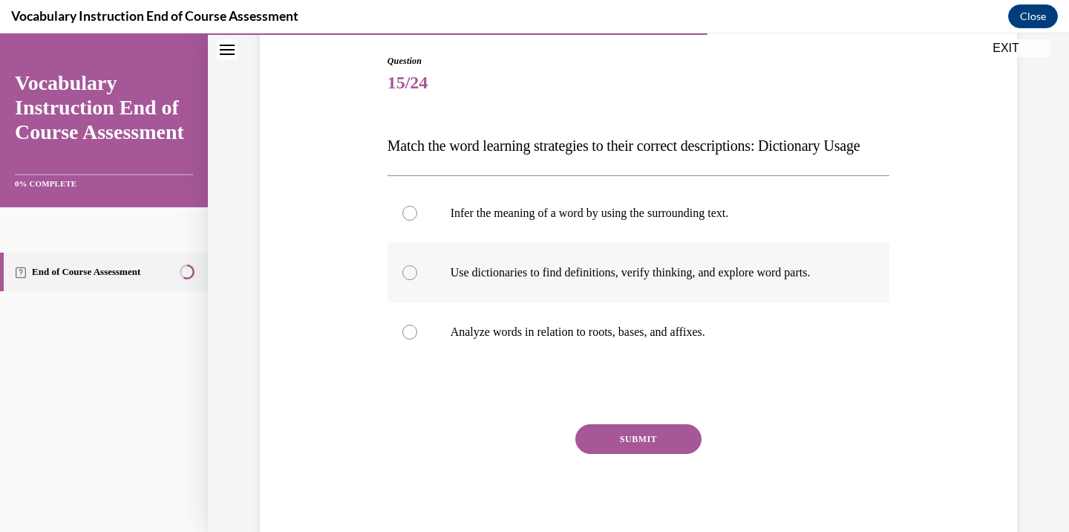
click at [482, 280] on p "Use dictionaries to find definitions, verify thinking, and explore word parts." at bounding box center [652, 272] width 403 height 15
click at [417, 280] on input "Use dictionaries to find definitions, verify thinking, and explore word parts." at bounding box center [410, 272] width 15 height 15
radio input "true"
click at [662, 454] on button "SUBMIT" at bounding box center [639, 439] width 126 height 30
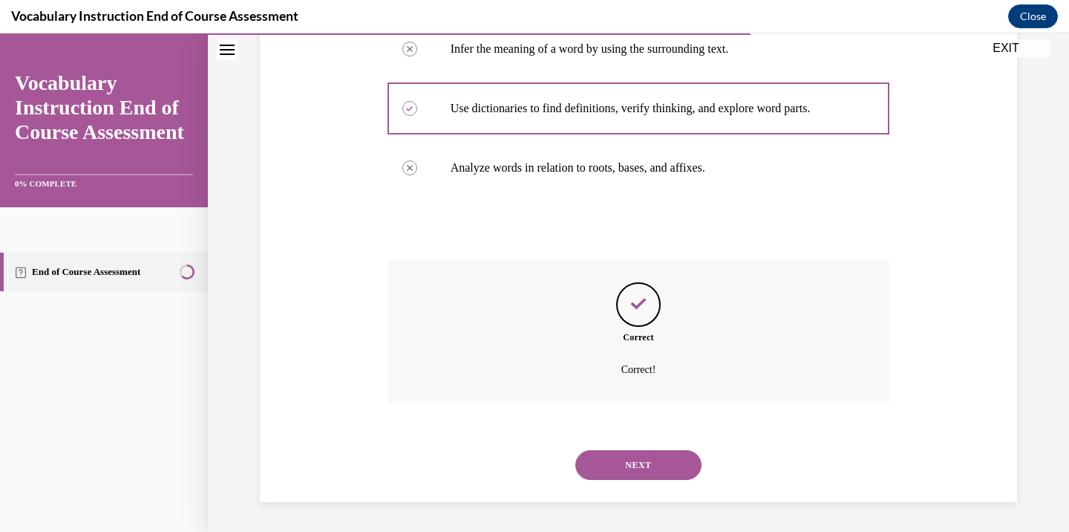
scroll to position [346, 0]
click at [657, 476] on button "NEXT" at bounding box center [639, 465] width 126 height 30
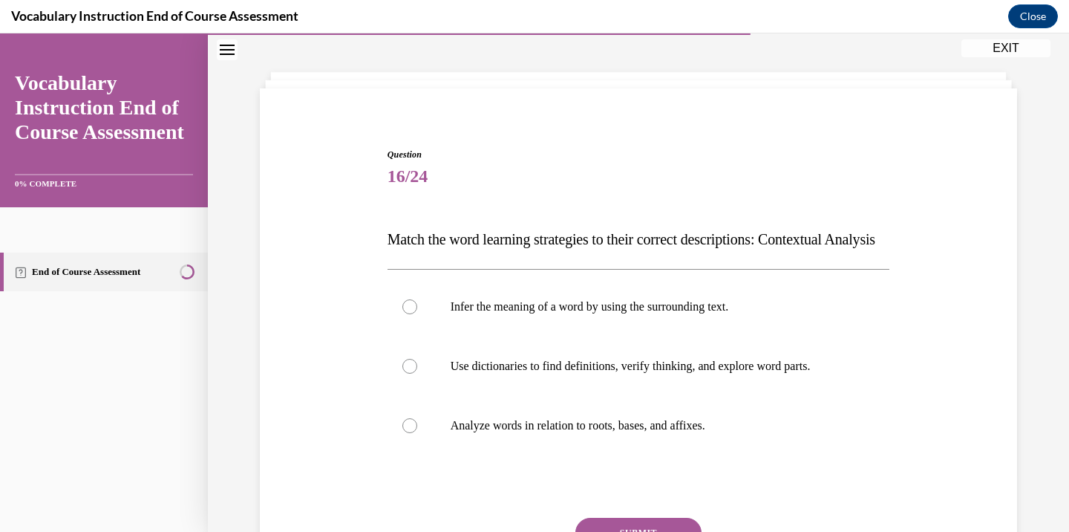
scroll to position [82, 0]
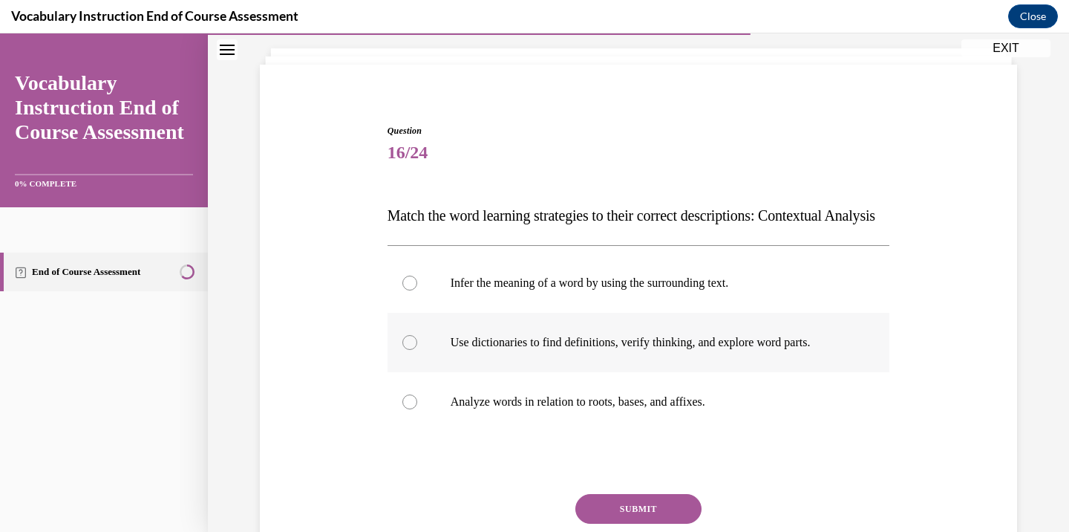
click at [466, 359] on label "Use dictionaries to find definitions, verify thinking, and explore word parts." at bounding box center [639, 342] width 503 height 59
click at [417, 350] on input "Use dictionaries to find definitions, verify thinking, and explore word parts." at bounding box center [410, 342] width 15 height 15
radio input "true"
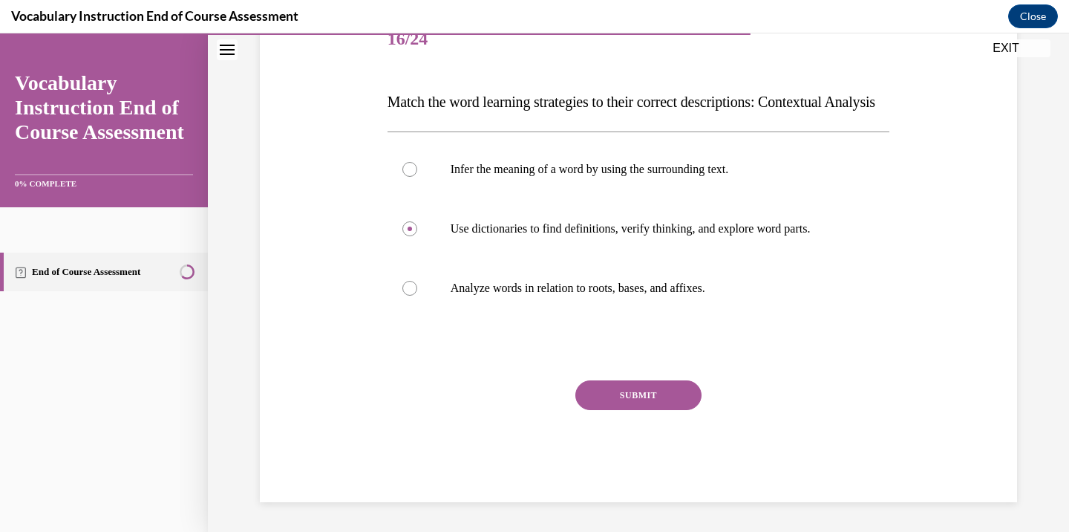
click at [648, 388] on button "SUBMIT" at bounding box center [639, 395] width 126 height 30
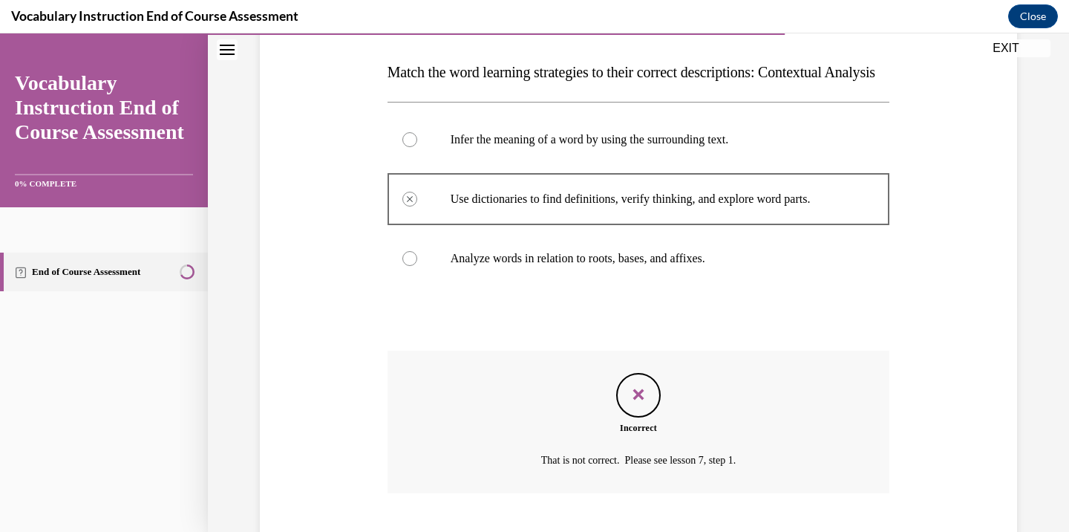
scroll to position [346, 0]
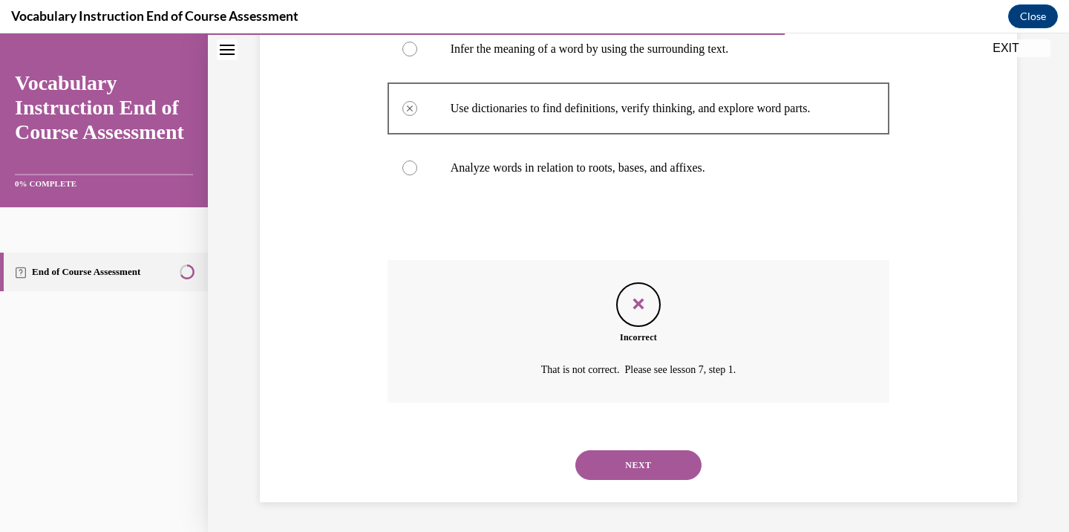
click at [648, 458] on button "NEXT" at bounding box center [639, 465] width 126 height 30
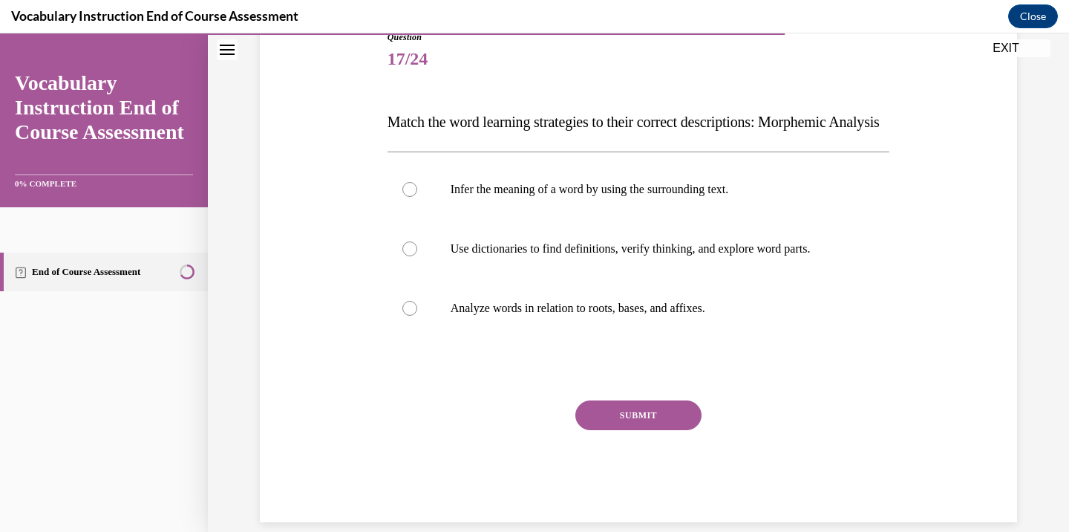
scroll to position [164, 0]
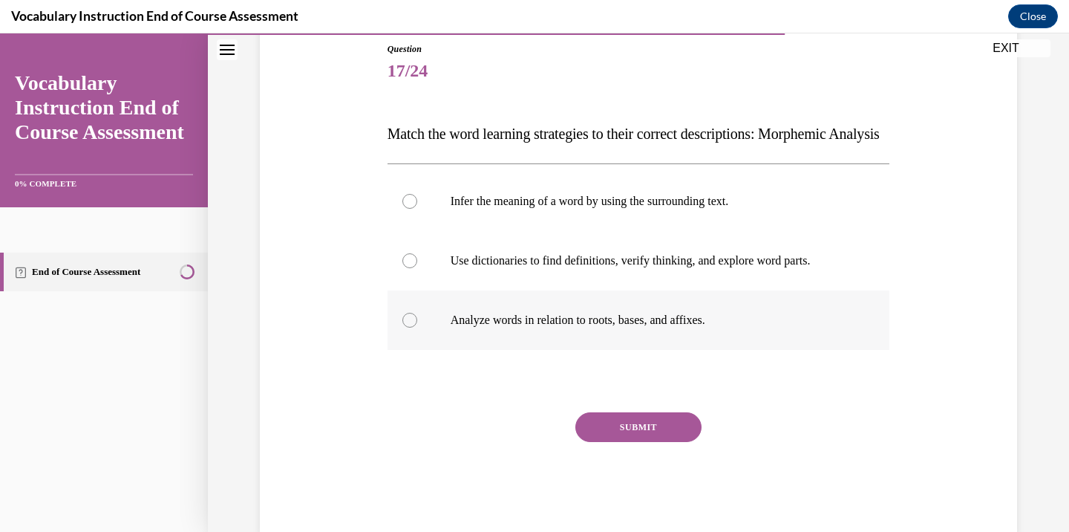
click at [455, 332] on label "Analyze words in relation to roots, bases, and affixes." at bounding box center [639, 319] width 503 height 59
click at [417, 328] on input "Analyze words in relation to roots, bases, and affixes." at bounding box center [410, 320] width 15 height 15
radio input "true"
click at [618, 442] on button "SUBMIT" at bounding box center [639, 427] width 126 height 30
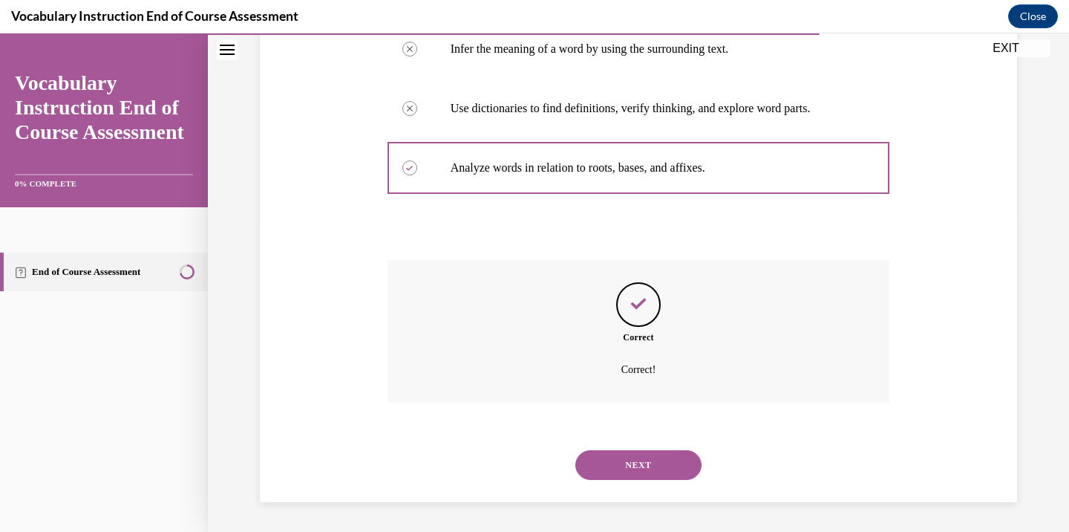
click at [662, 462] on button "NEXT" at bounding box center [639, 465] width 126 height 30
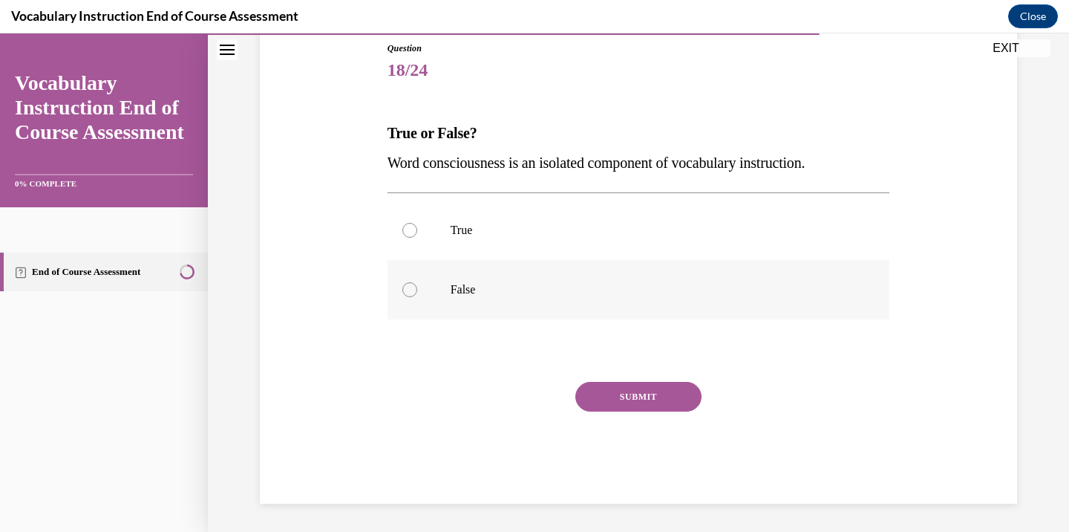
click at [492, 304] on label "False" at bounding box center [639, 289] width 503 height 59
click at [417, 297] on input "False" at bounding box center [410, 289] width 15 height 15
radio input "true"
click at [644, 396] on button "SUBMIT" at bounding box center [639, 397] width 126 height 30
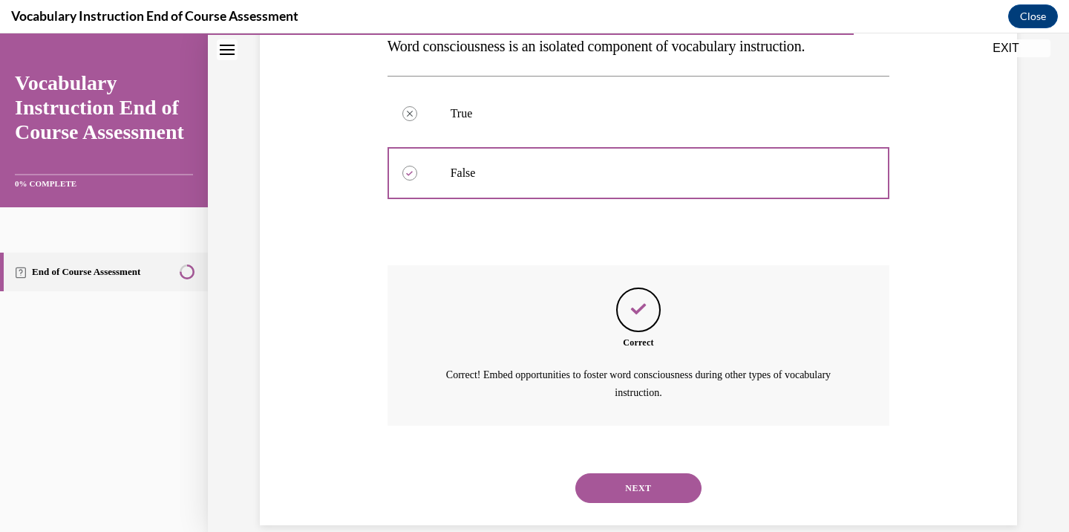
scroll to position [304, 0]
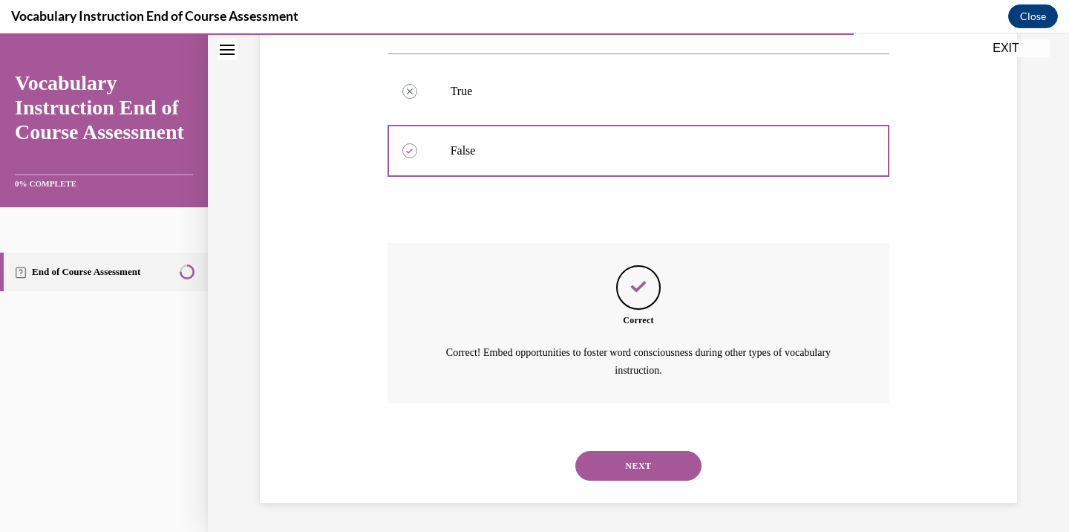
click at [642, 466] on button "NEXT" at bounding box center [639, 466] width 126 height 30
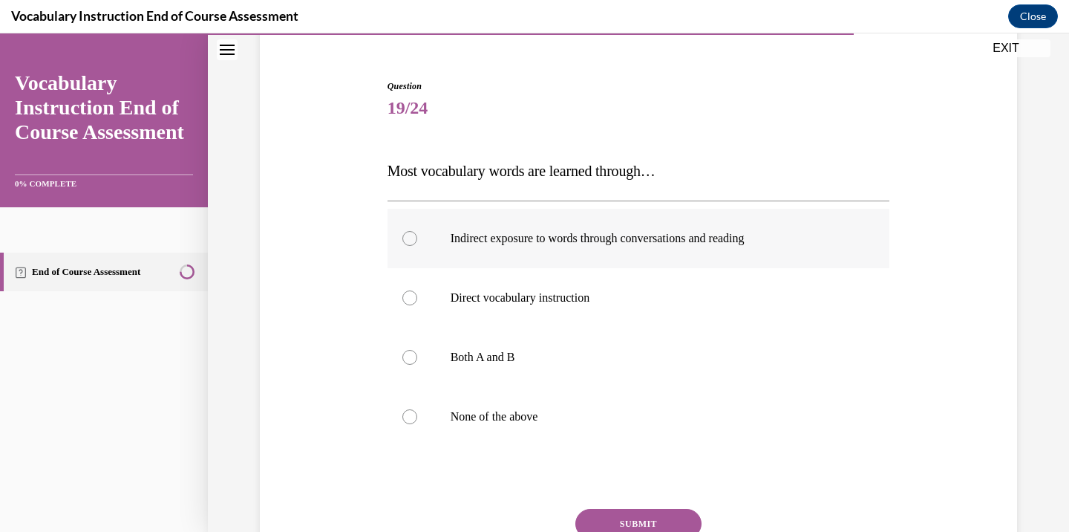
scroll to position [123, 0]
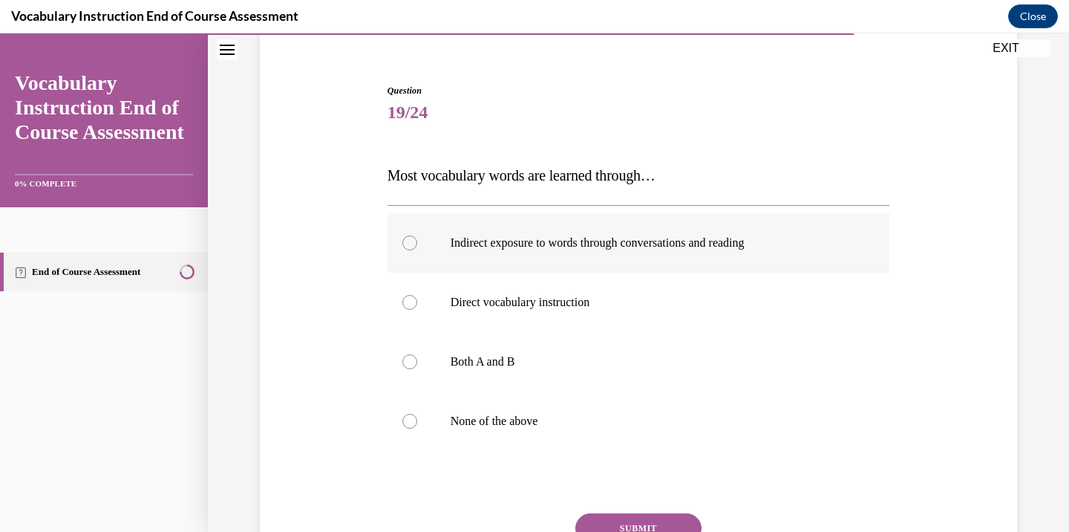
click at [590, 255] on label "Indirect exposure to words through conversations and reading" at bounding box center [639, 242] width 503 height 59
click at [417, 250] on input "Indirect exposure to words through conversations and reading" at bounding box center [410, 242] width 15 height 15
radio input "true"
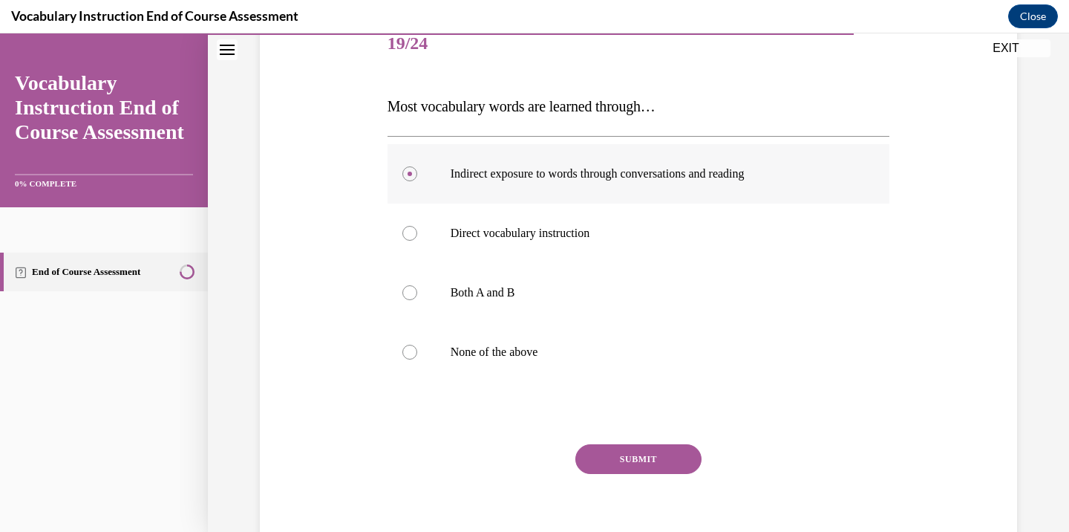
scroll to position [255, 0]
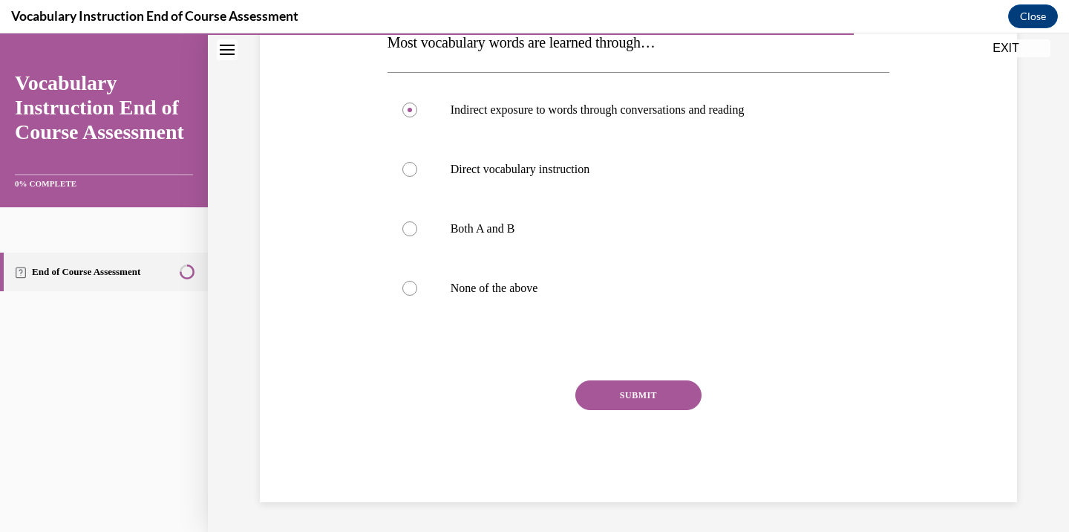
click at [642, 388] on button "SUBMIT" at bounding box center [639, 395] width 126 height 30
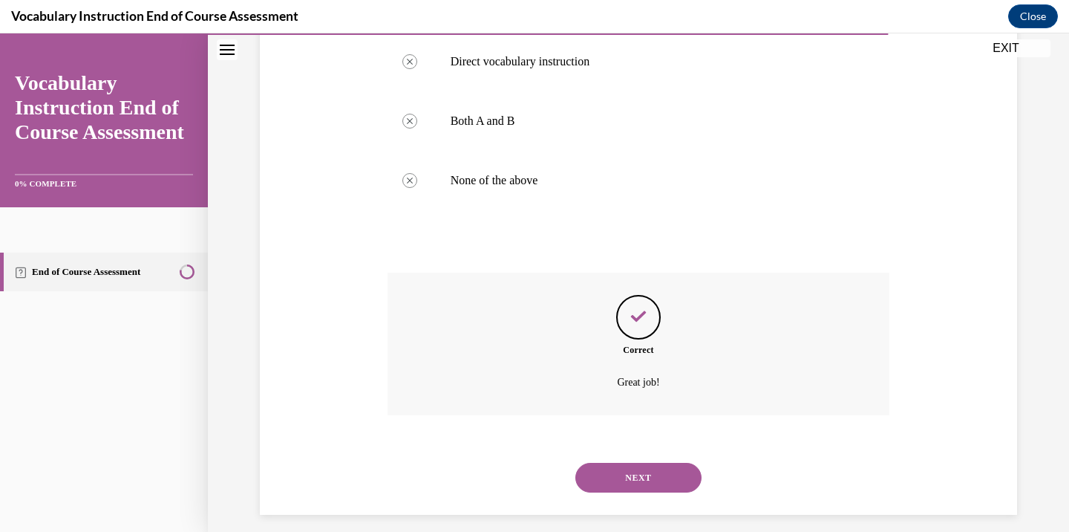
scroll to position [376, 0]
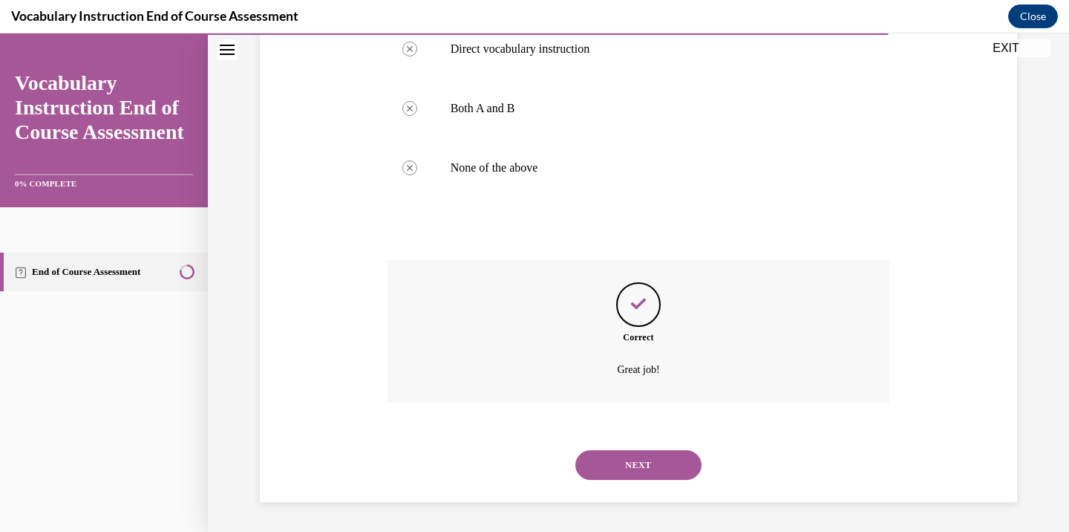
click at [629, 451] on button "NEXT" at bounding box center [639, 465] width 126 height 30
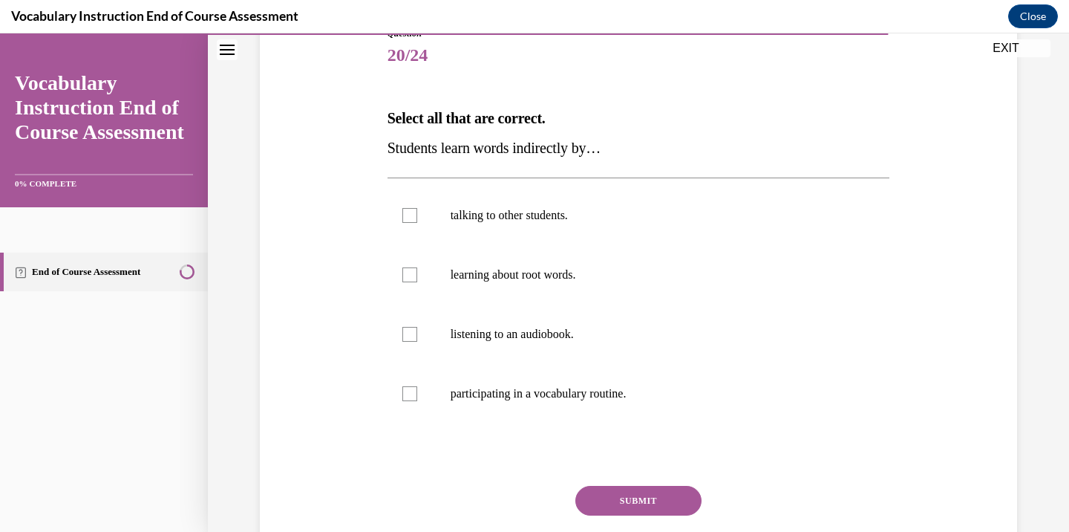
scroll to position [182, 0]
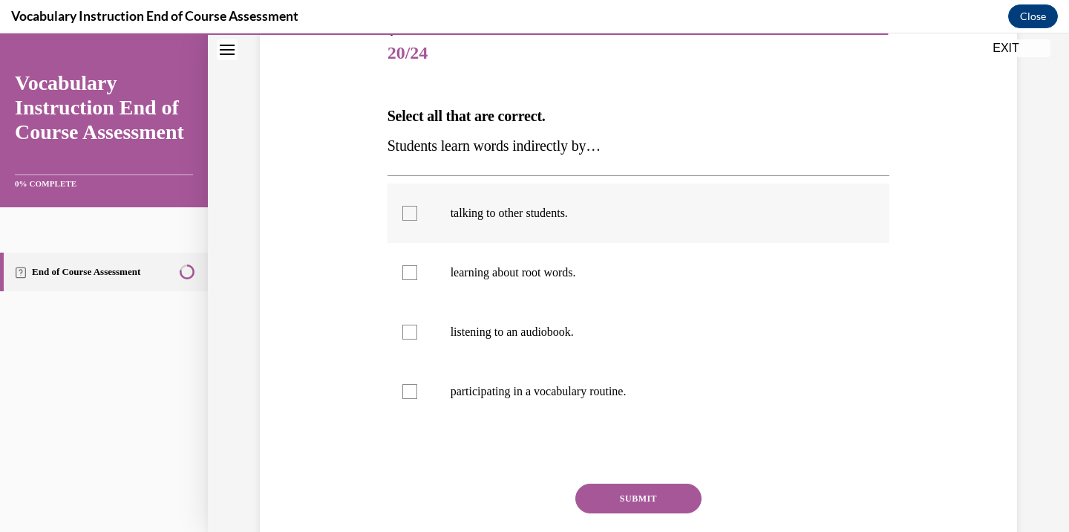
click at [431, 212] on label "talking to other students." at bounding box center [639, 212] width 503 height 59
click at [417, 212] on input "talking to other students." at bounding box center [410, 213] width 15 height 15
checkbox input "true"
click at [434, 319] on label "listening to an audiobook." at bounding box center [639, 331] width 503 height 59
click at [417, 325] on input "listening to an audiobook." at bounding box center [410, 332] width 15 height 15
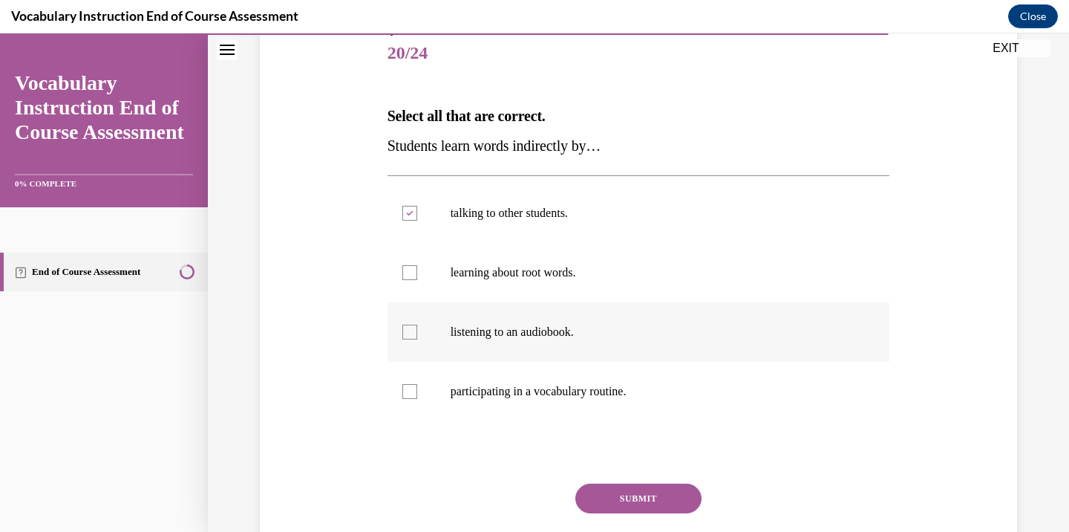
checkbox input "true"
click at [624, 489] on button "SUBMIT" at bounding box center [639, 498] width 126 height 30
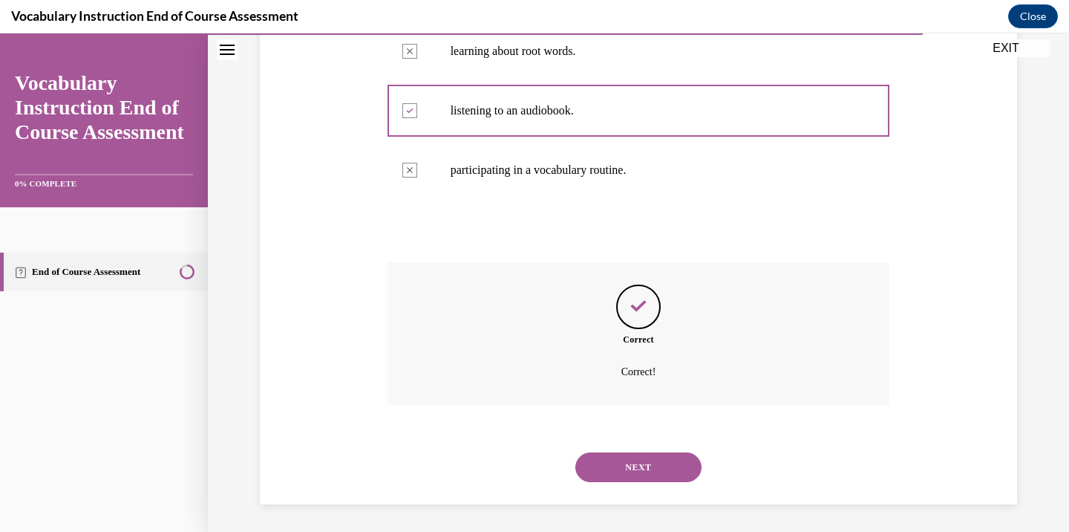
scroll to position [406, 0]
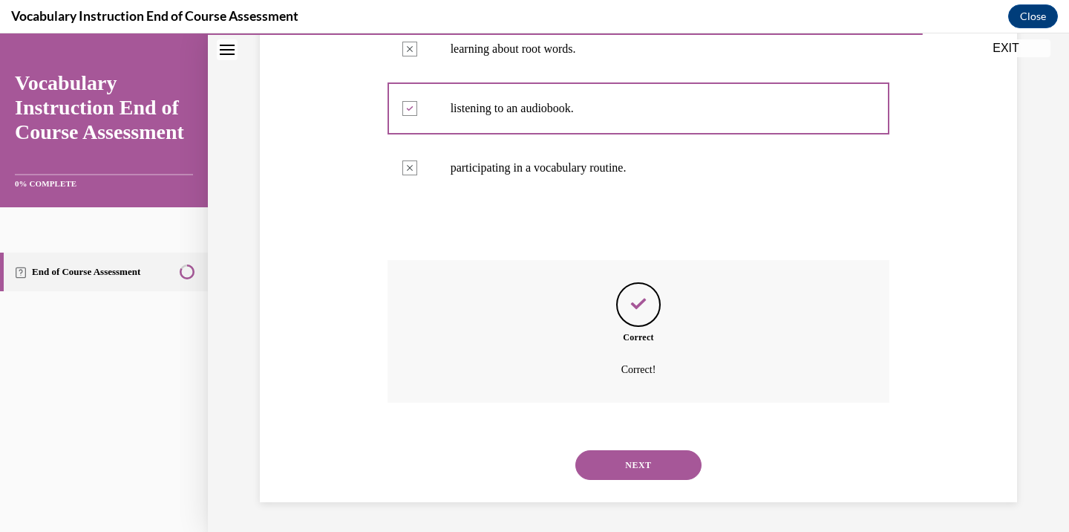
click at [645, 478] on button "NEXT" at bounding box center [639, 465] width 126 height 30
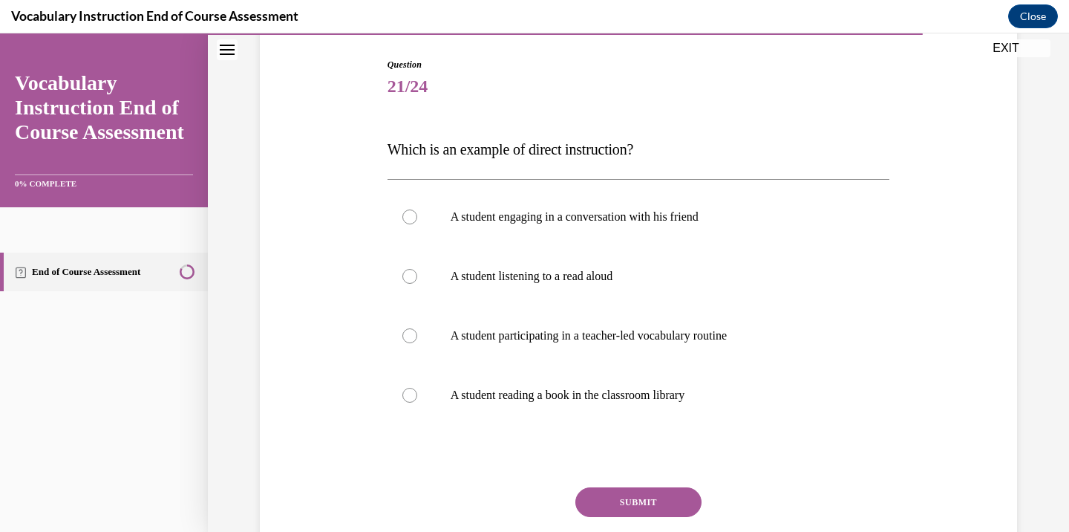
scroll to position [149, 0]
click at [579, 341] on p "A student participating in a teacher-led vocabulary routine" at bounding box center [652, 335] width 403 height 15
click at [417, 341] on input "A student participating in a teacher-led vocabulary routine" at bounding box center [410, 335] width 15 height 15
radio input "true"
click at [648, 495] on button "SUBMIT" at bounding box center [639, 501] width 126 height 30
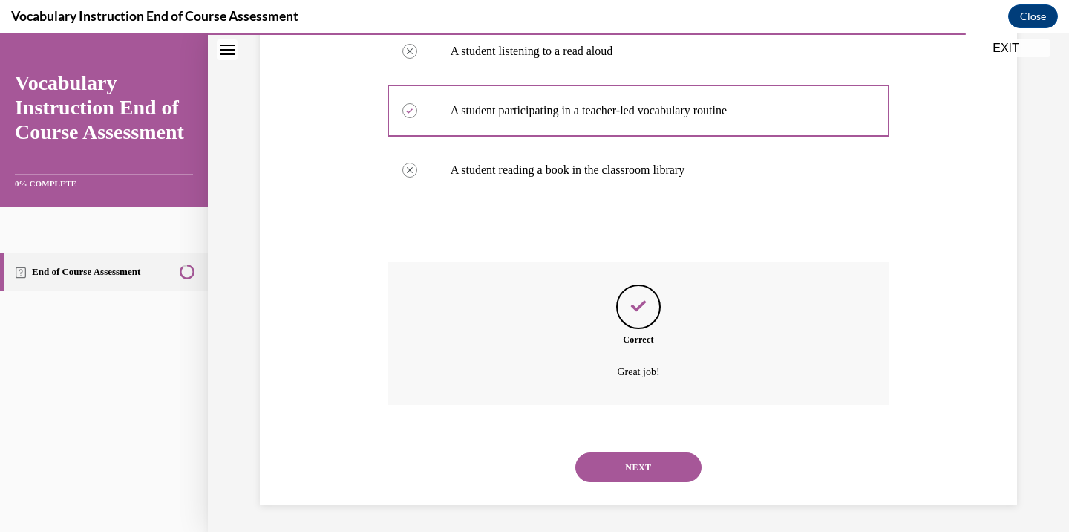
scroll to position [376, 0]
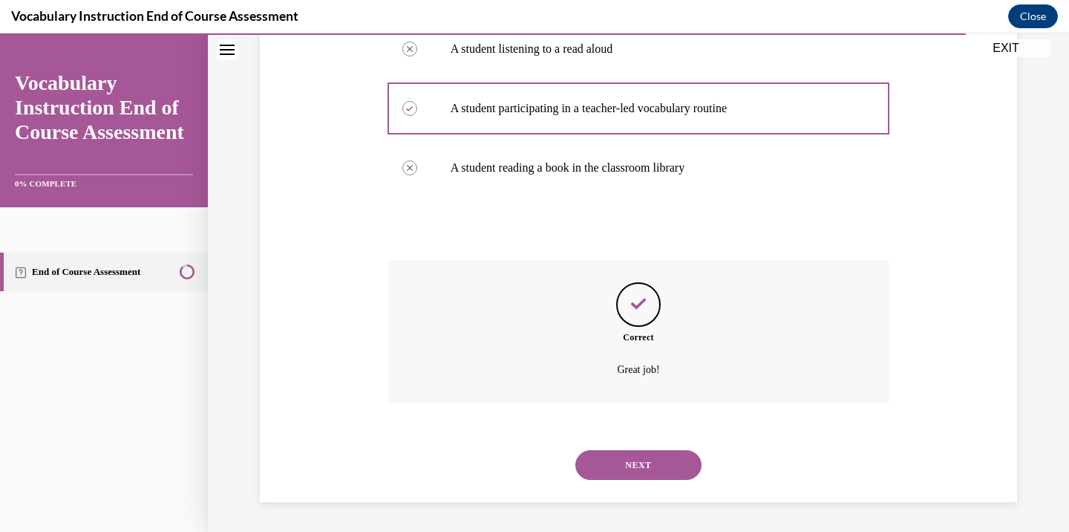
click at [649, 476] on button "NEXT" at bounding box center [639, 465] width 126 height 30
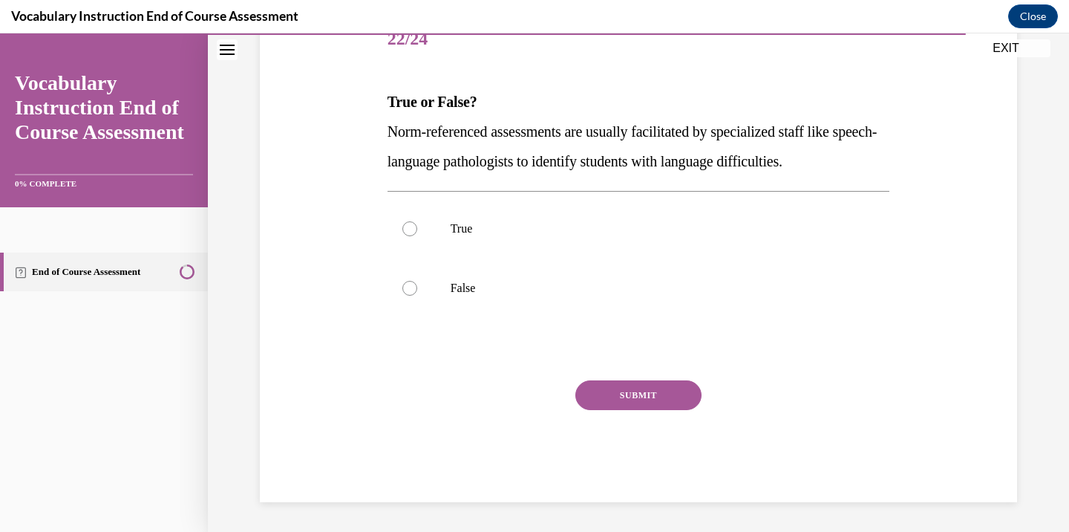
scroll to position [165, 0]
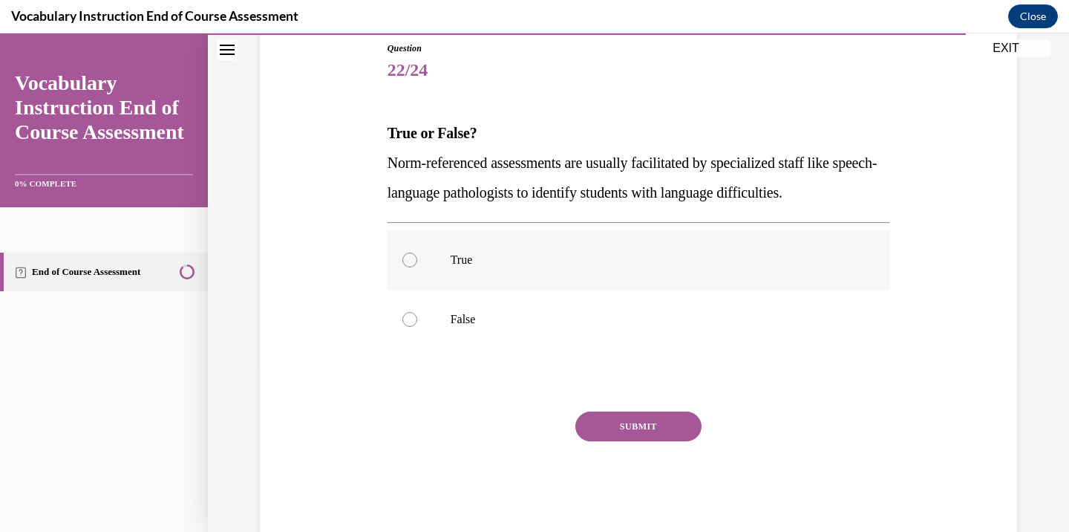
click at [455, 265] on p "True" at bounding box center [652, 260] width 403 height 15
click at [417, 265] on input "True" at bounding box center [410, 260] width 15 height 15
radio input "true"
click at [665, 428] on button "SUBMIT" at bounding box center [639, 426] width 126 height 30
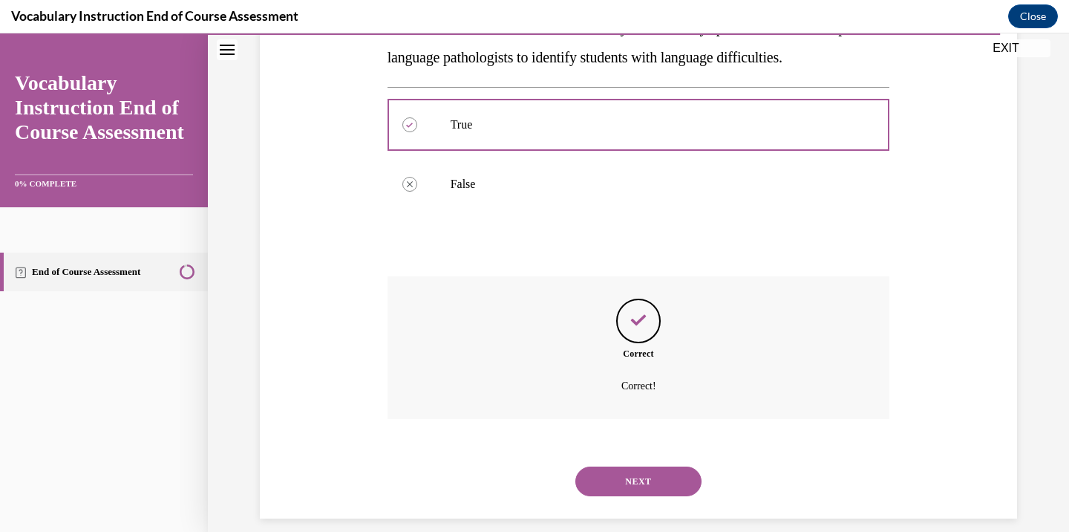
scroll to position [316, 0]
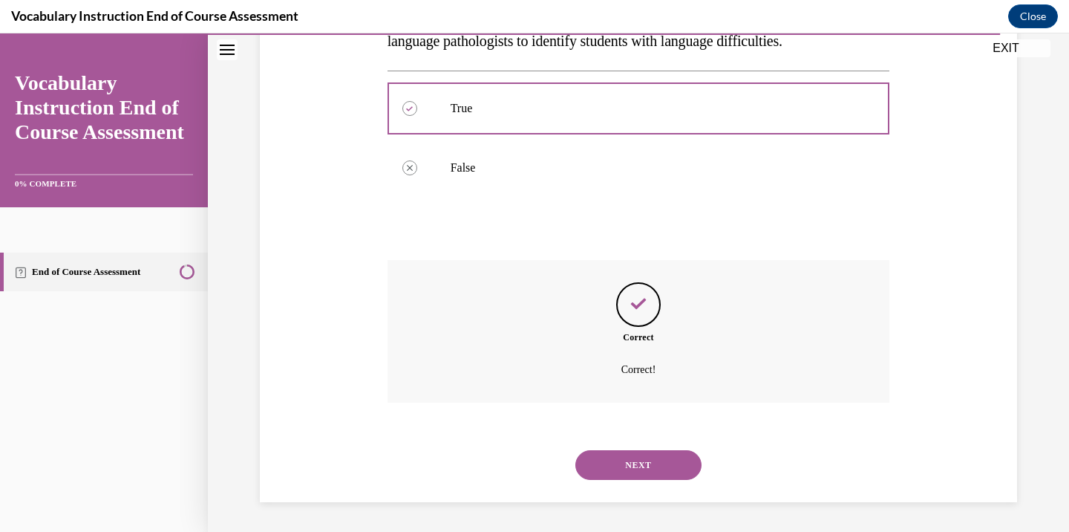
click at [667, 458] on button "NEXT" at bounding box center [639, 465] width 126 height 30
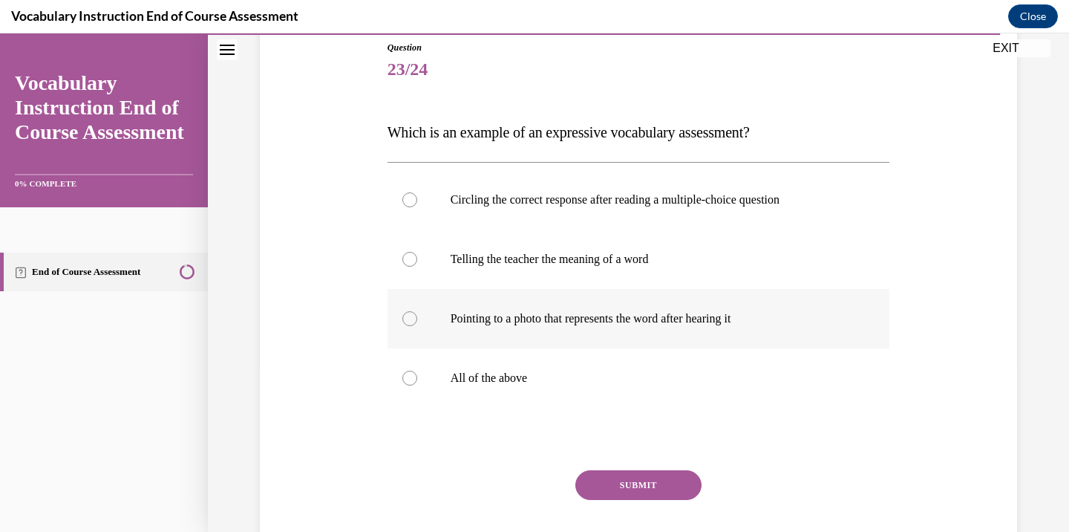
scroll to position [165, 0]
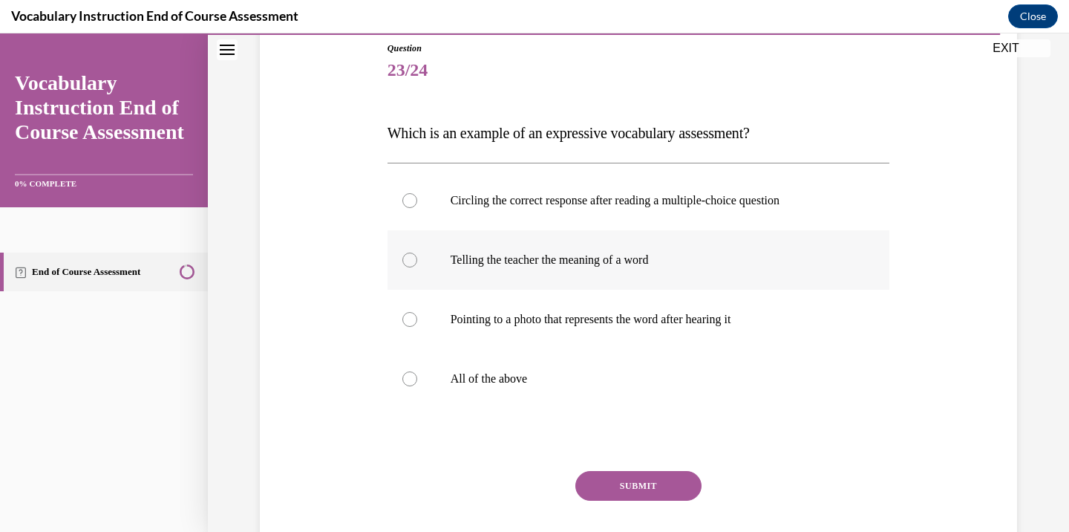
click at [567, 258] on p "Telling the teacher the meaning of a word" at bounding box center [652, 260] width 403 height 15
click at [417, 258] on input "Telling the teacher the meaning of a word" at bounding box center [410, 260] width 15 height 15
radio input "true"
click at [618, 482] on button "SUBMIT" at bounding box center [639, 486] width 126 height 30
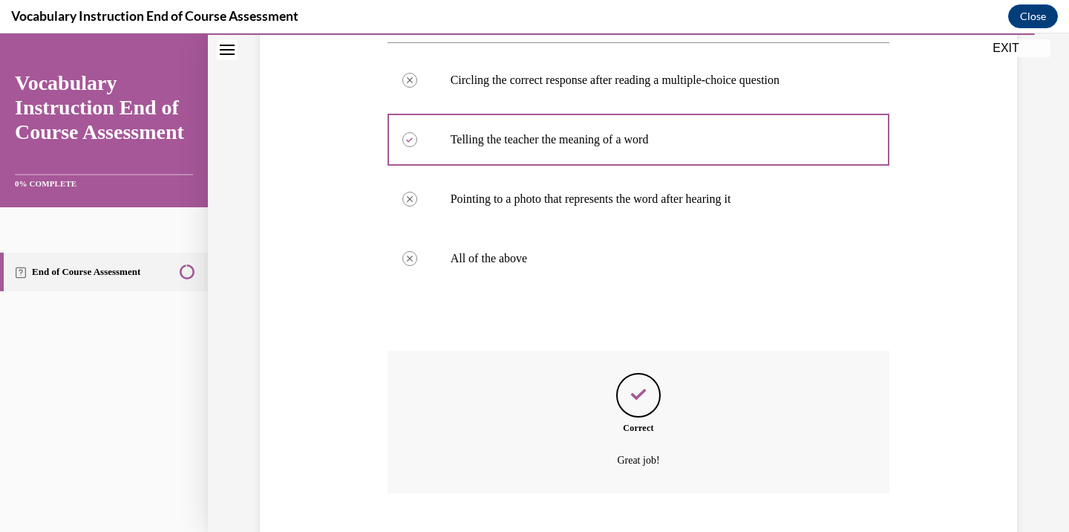
scroll to position [376, 0]
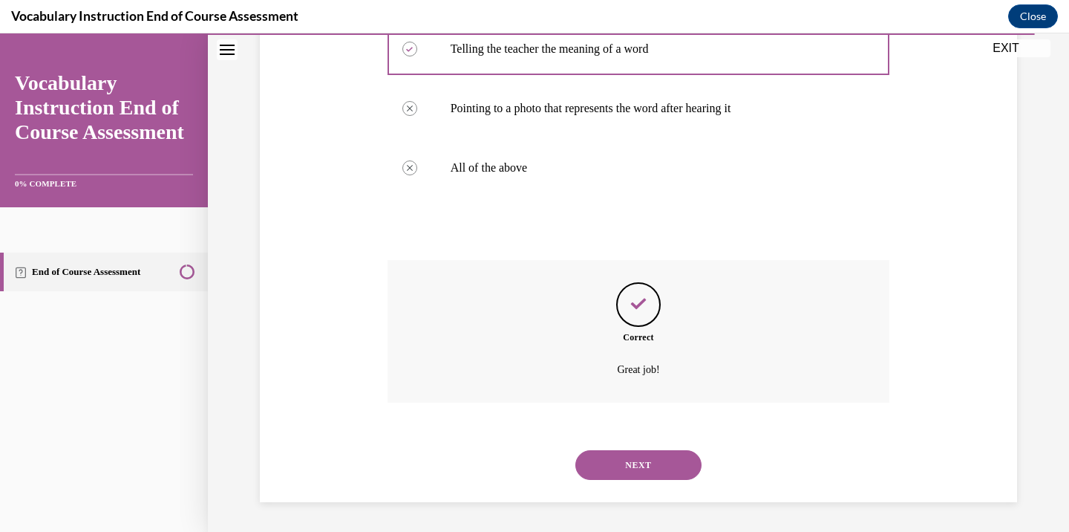
click at [644, 455] on button "NEXT" at bounding box center [639, 465] width 126 height 30
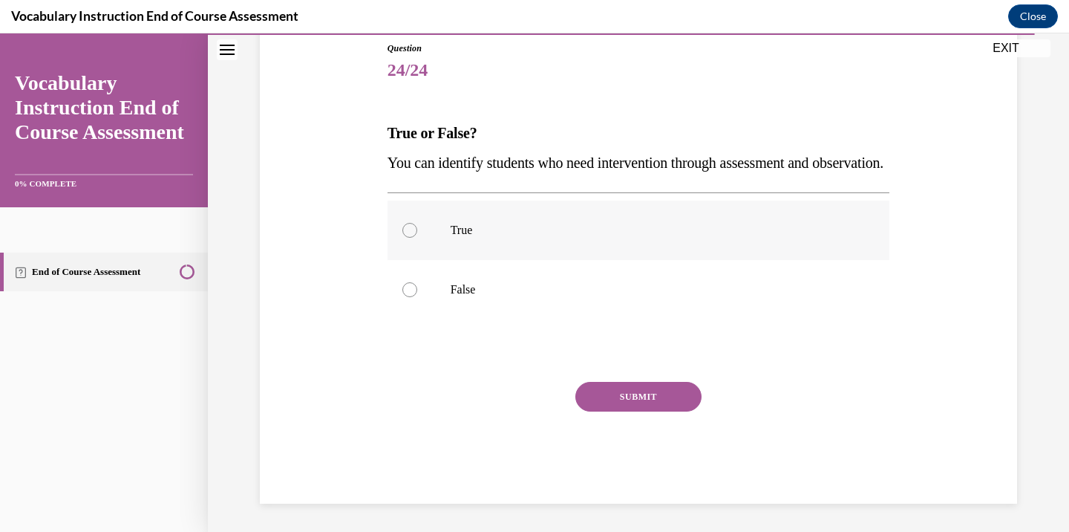
click at [615, 260] on label "True" at bounding box center [639, 230] width 503 height 59
click at [417, 238] on input "True" at bounding box center [410, 230] width 15 height 15
radio input "true"
click at [659, 411] on button "SUBMIT" at bounding box center [639, 397] width 126 height 30
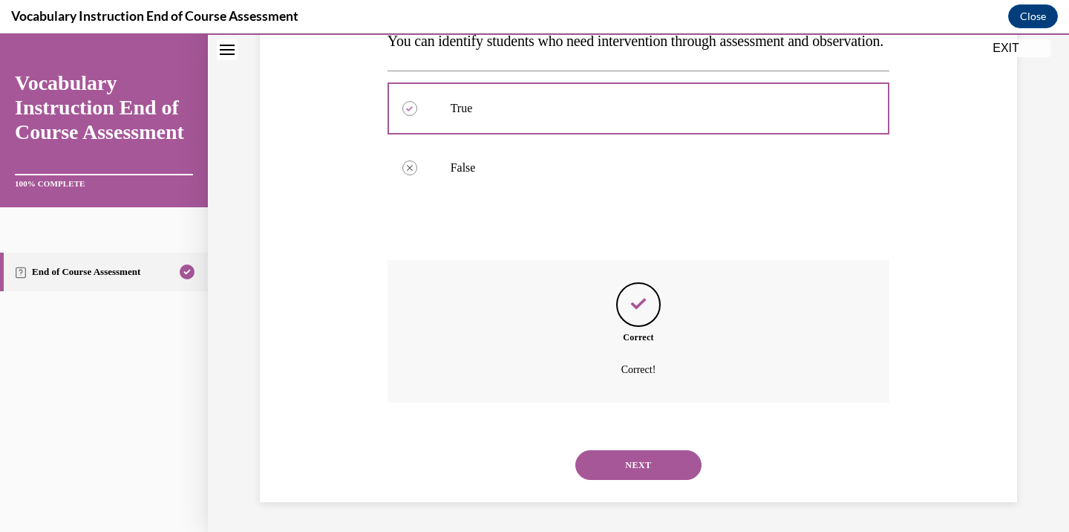
scroll to position [316, 0]
click at [657, 462] on button "NEXT" at bounding box center [639, 465] width 126 height 30
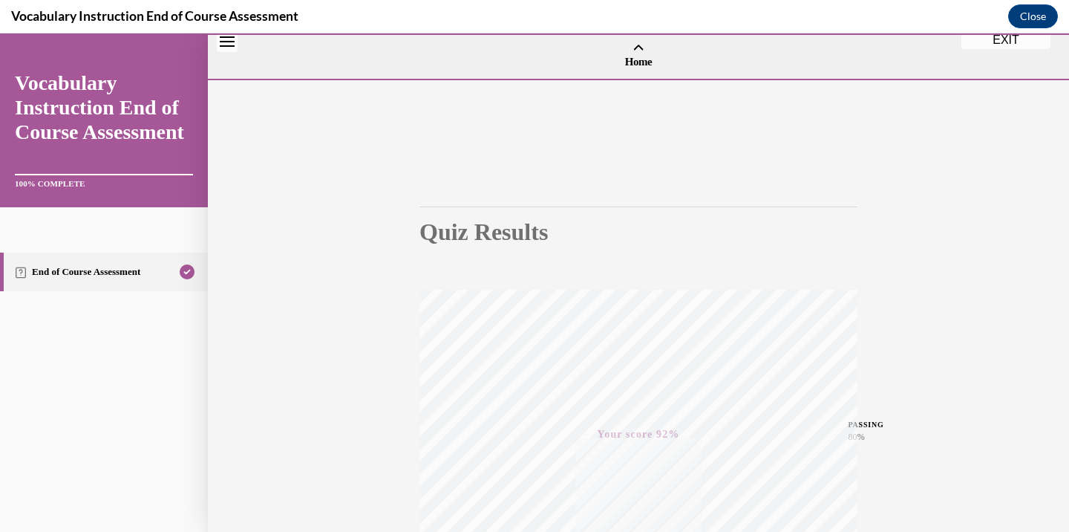
scroll to position [263, 0]
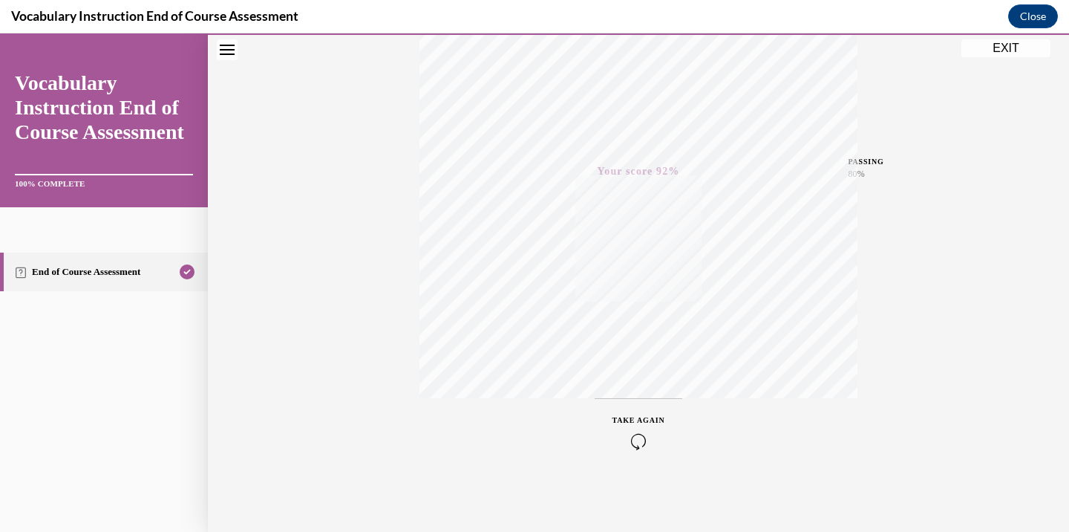
click at [993, 51] on button "EXIT" at bounding box center [1006, 48] width 89 height 18
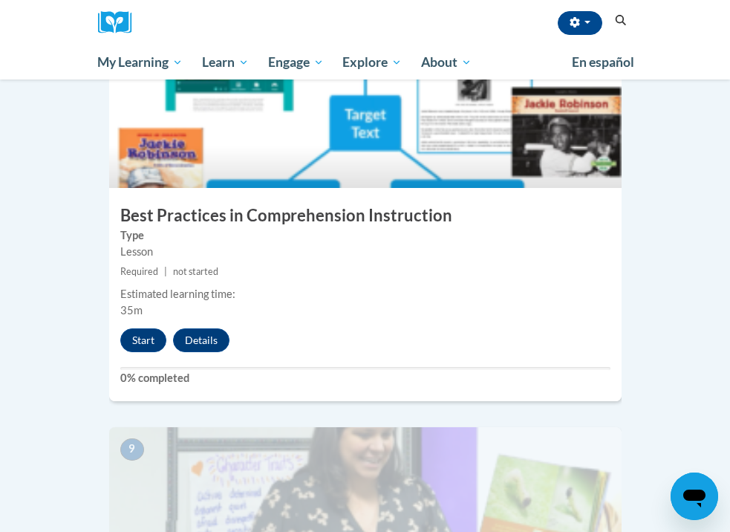
scroll to position [3144, 0]
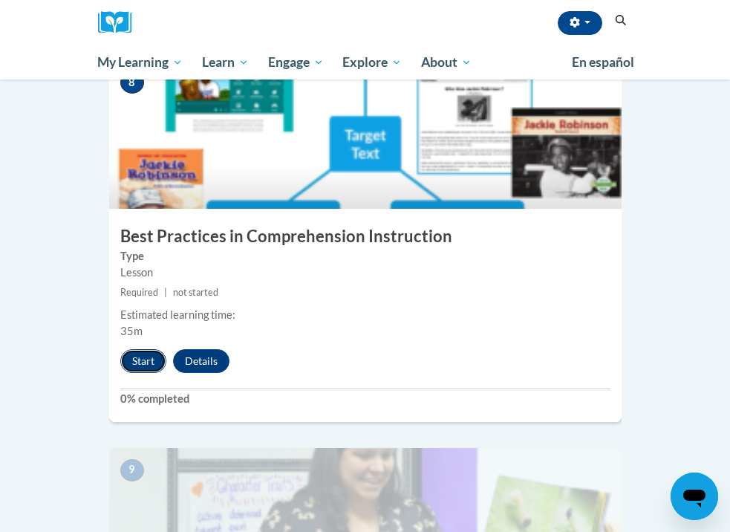
click at [140, 349] on button "Start" at bounding box center [143, 361] width 46 height 24
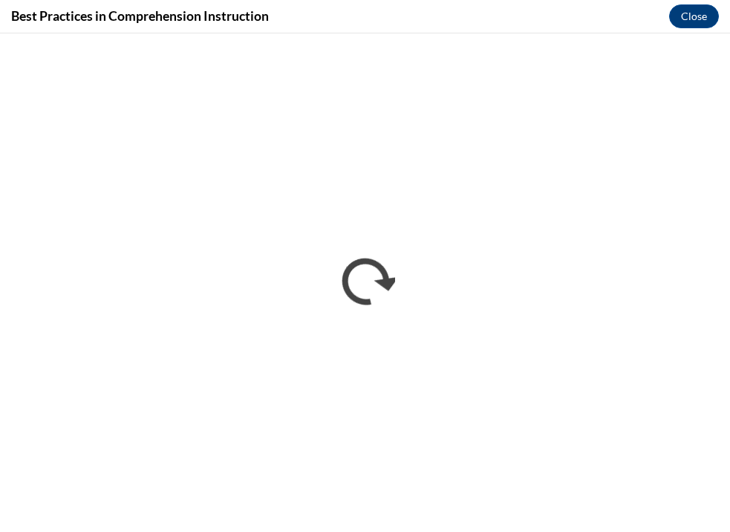
scroll to position [0, 0]
